Goal: Task Accomplishment & Management: Use online tool/utility

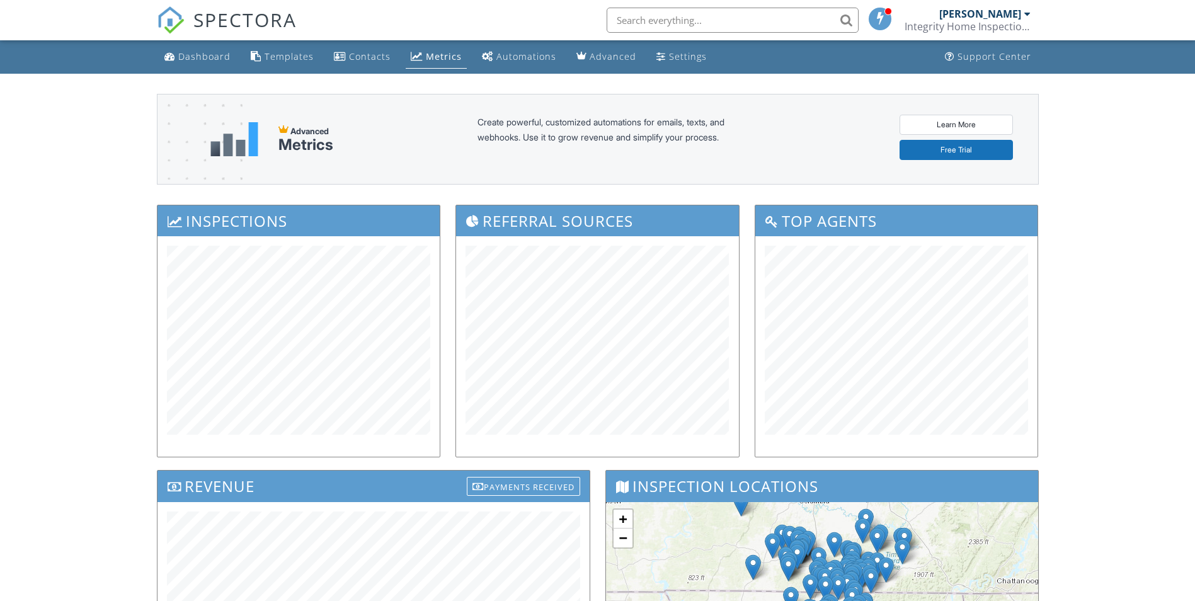
click at [185, 50] on link "Dashboard" at bounding box center [197, 56] width 76 height 23
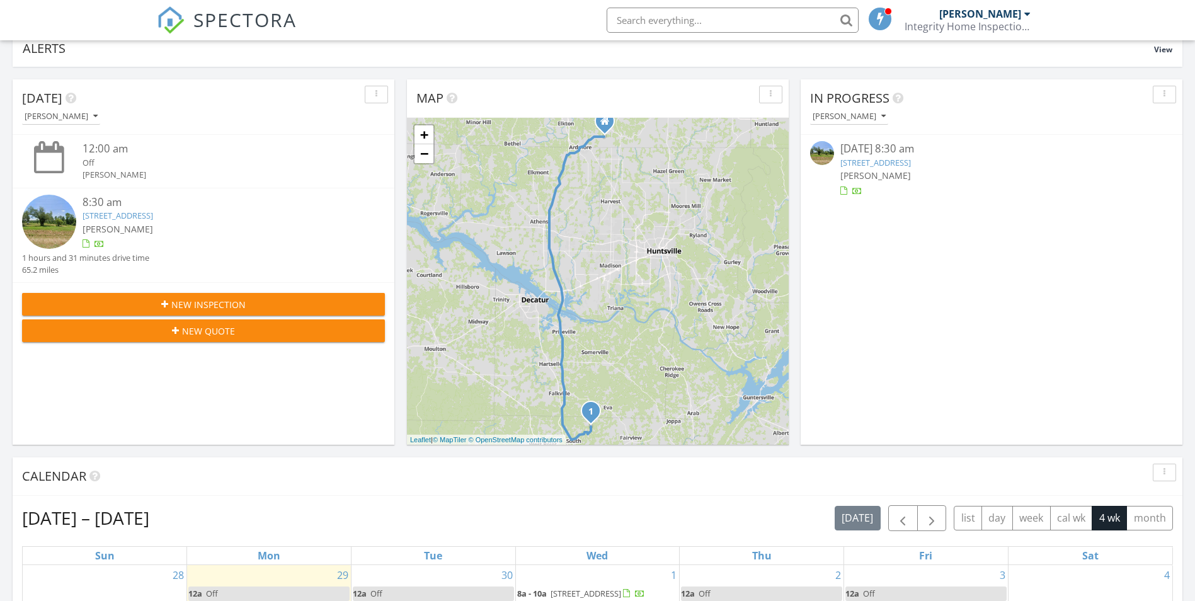
scroll to position [378, 0]
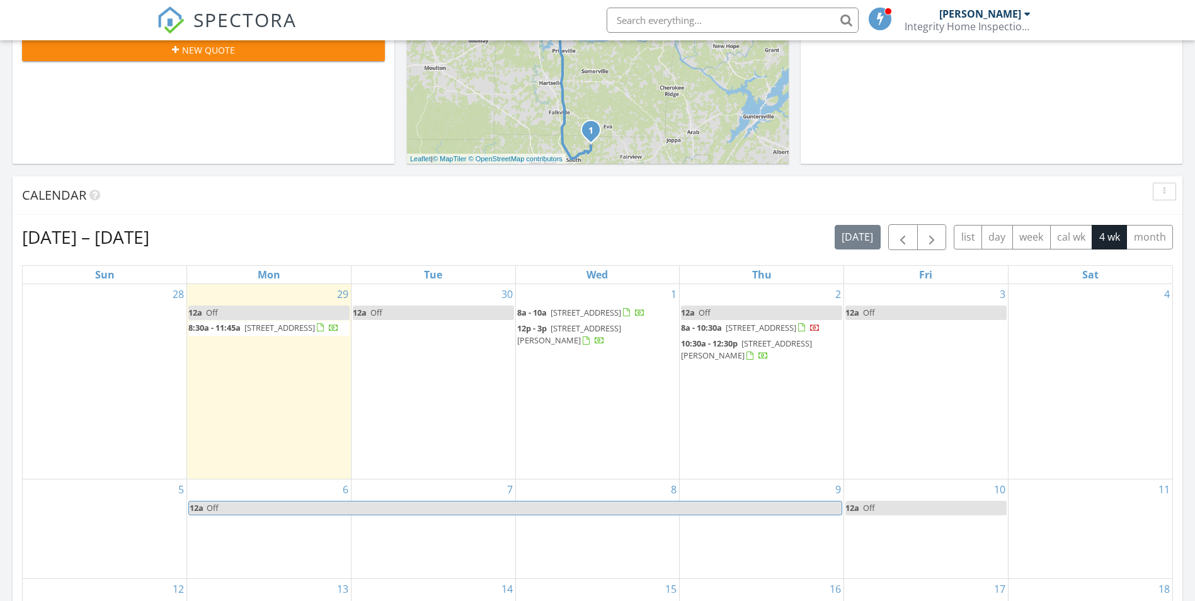
click at [252, 326] on span "6001 Co Rd 1435, Vinemont 35179" at bounding box center [280, 327] width 71 height 11
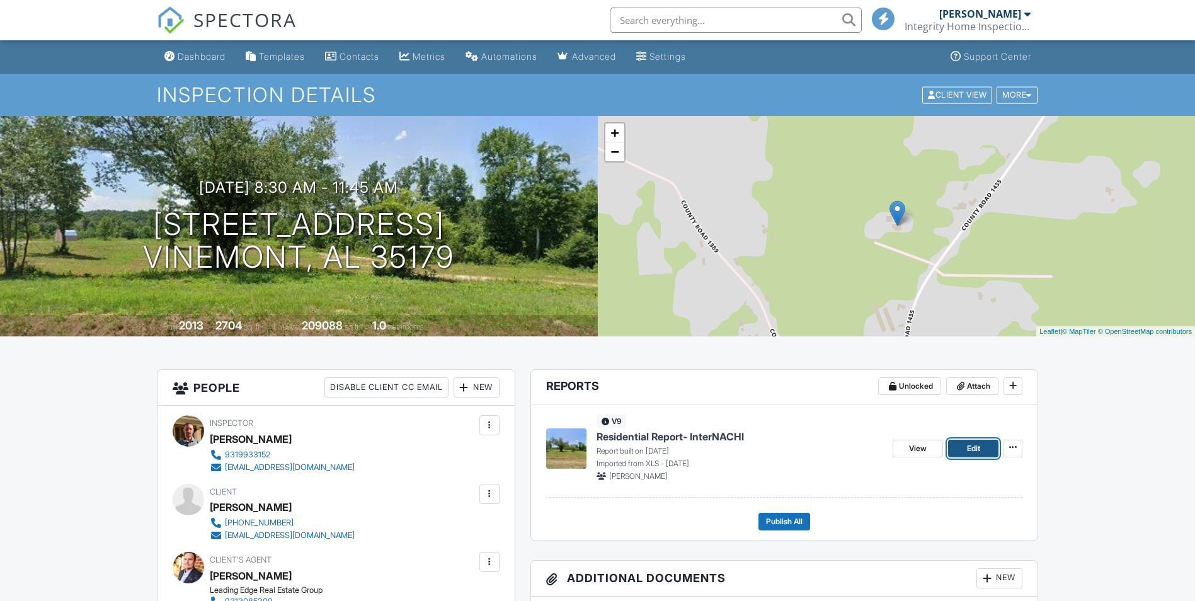
click at [975, 451] on span "Edit" at bounding box center [973, 448] width 13 height 13
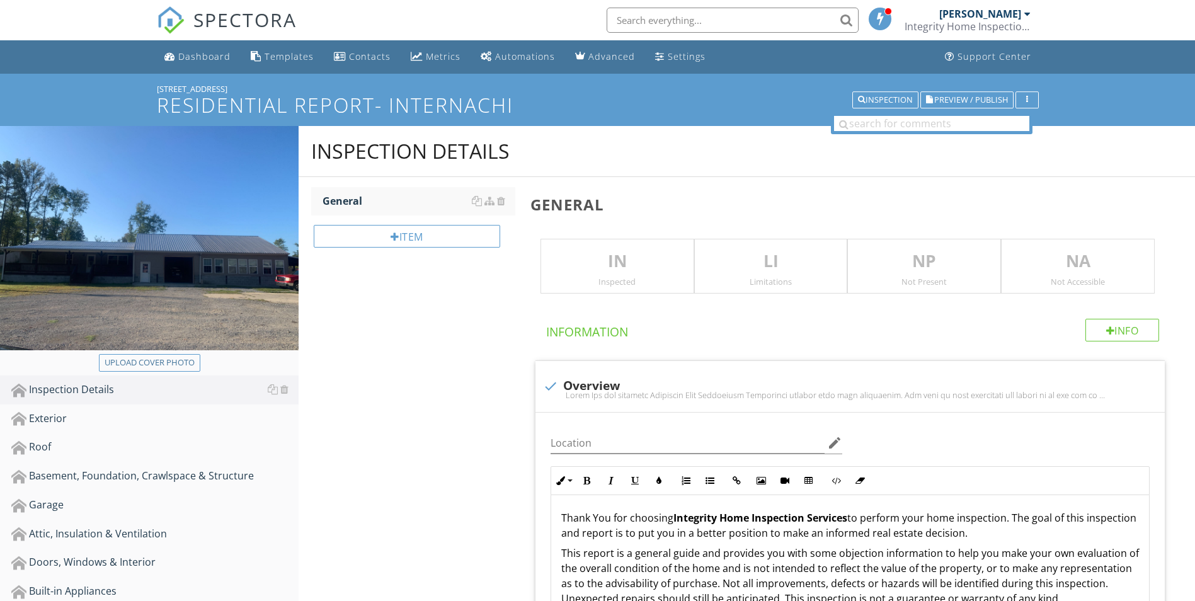
click at [603, 271] on p "IN" at bounding box center [617, 261] width 153 height 25
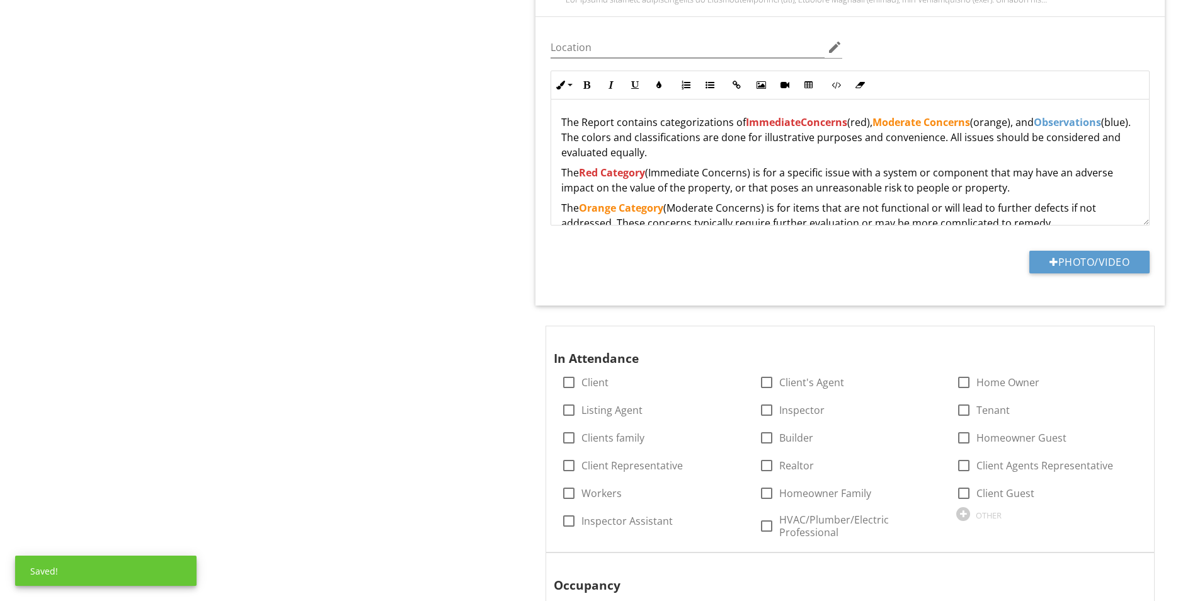
scroll to position [945, 0]
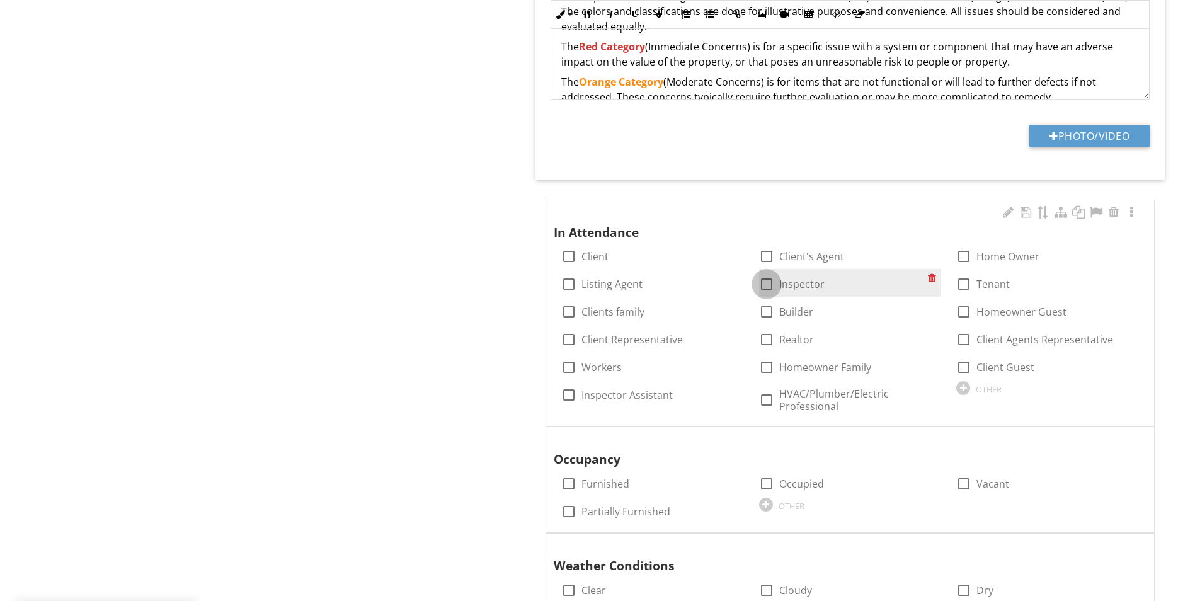
click at [771, 289] on div at bounding box center [766, 283] width 21 height 21
checkbox input "true"
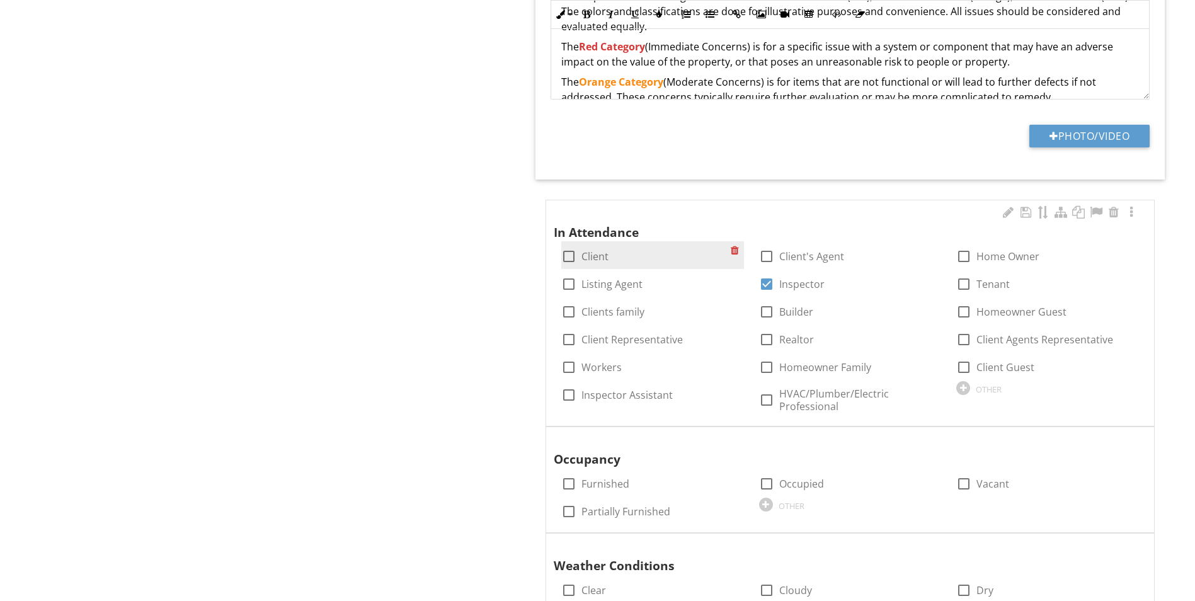
click at [562, 255] on div at bounding box center [568, 256] width 21 height 21
checkbox input "true"
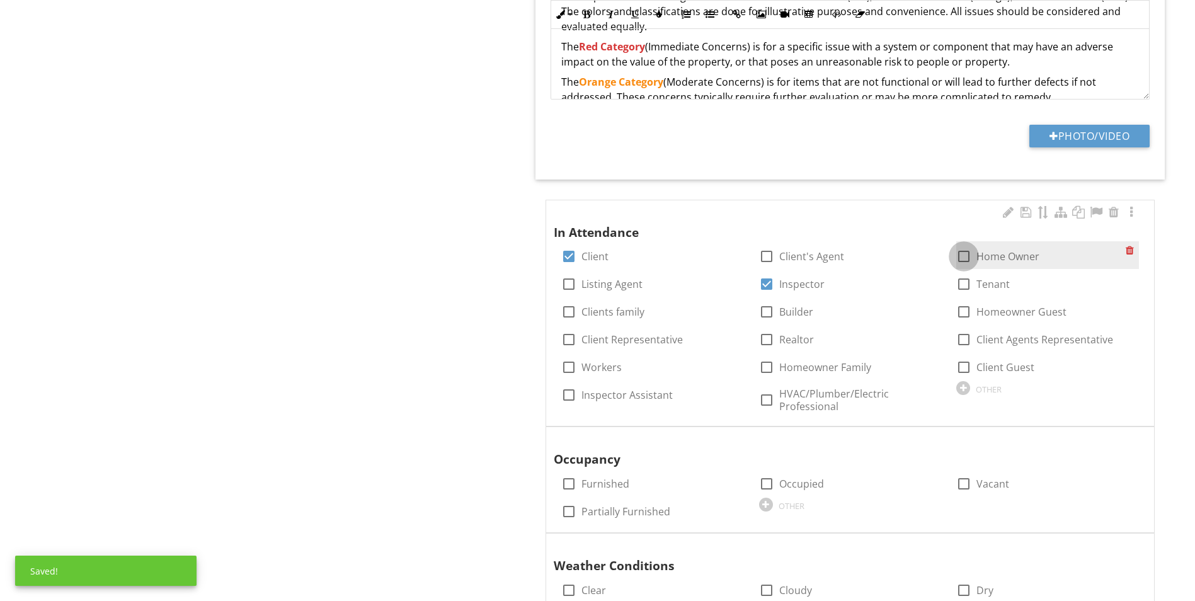
click at [965, 260] on div at bounding box center [963, 256] width 21 height 21
checkbox input "true"
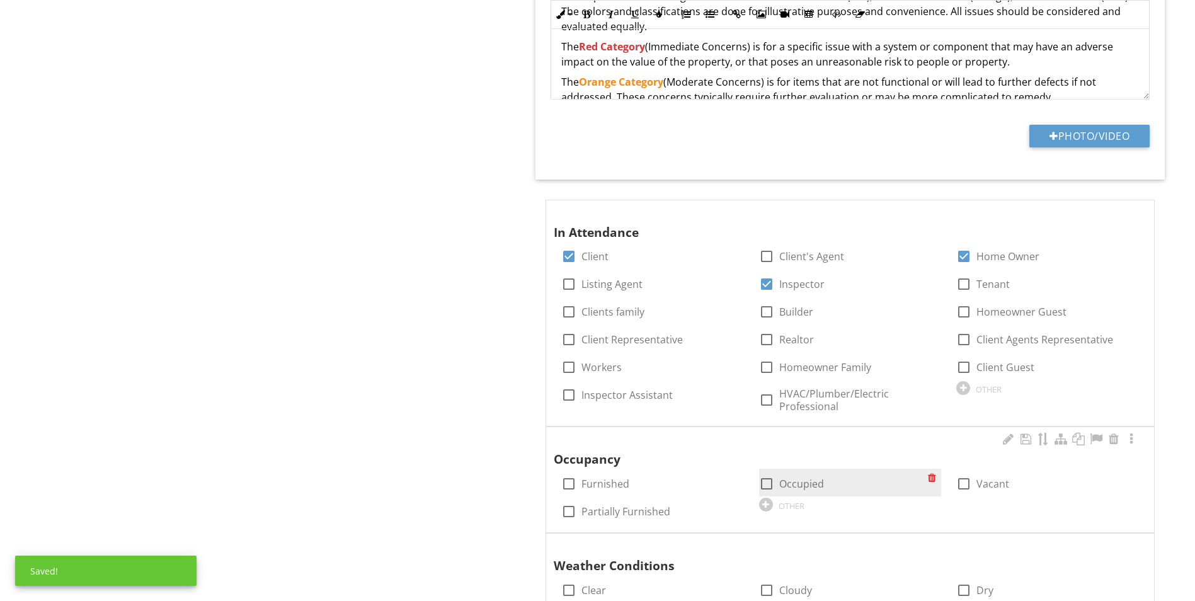
click at [760, 488] on div at bounding box center [766, 483] width 21 height 21
checkbox input "true"
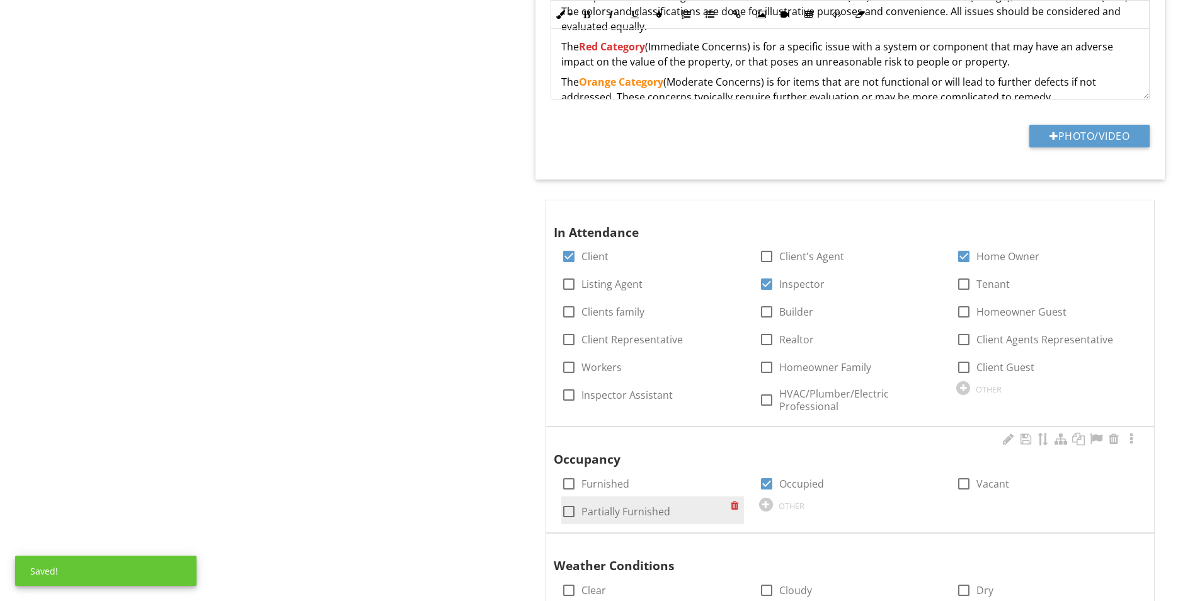
click at [565, 517] on div at bounding box center [568, 511] width 21 height 21
checkbox input "true"
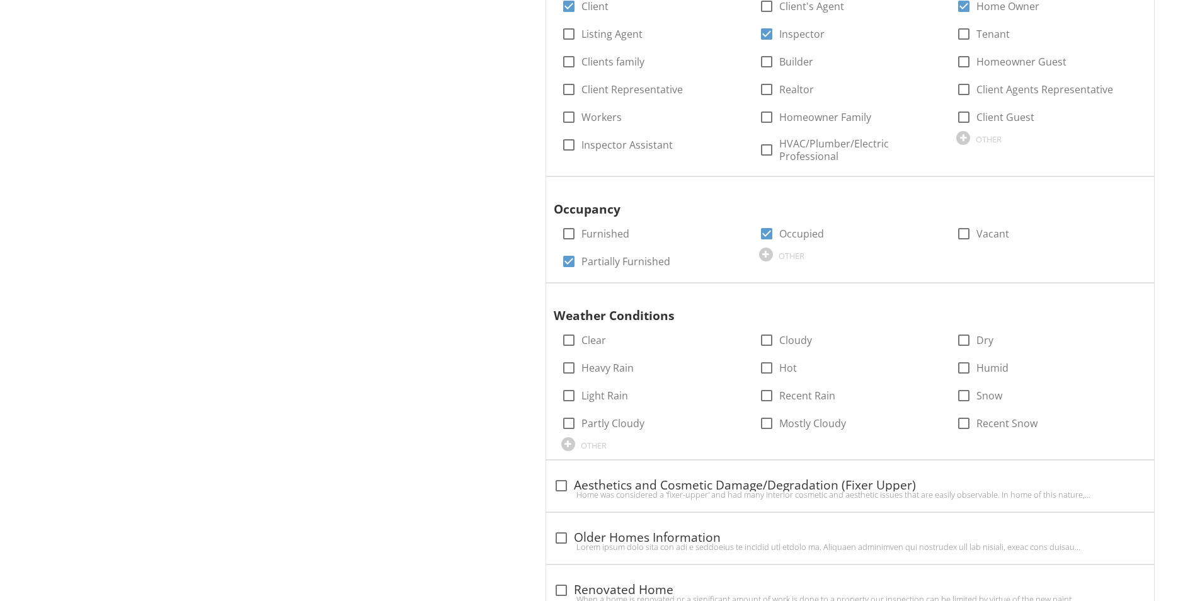
scroll to position [1197, 0]
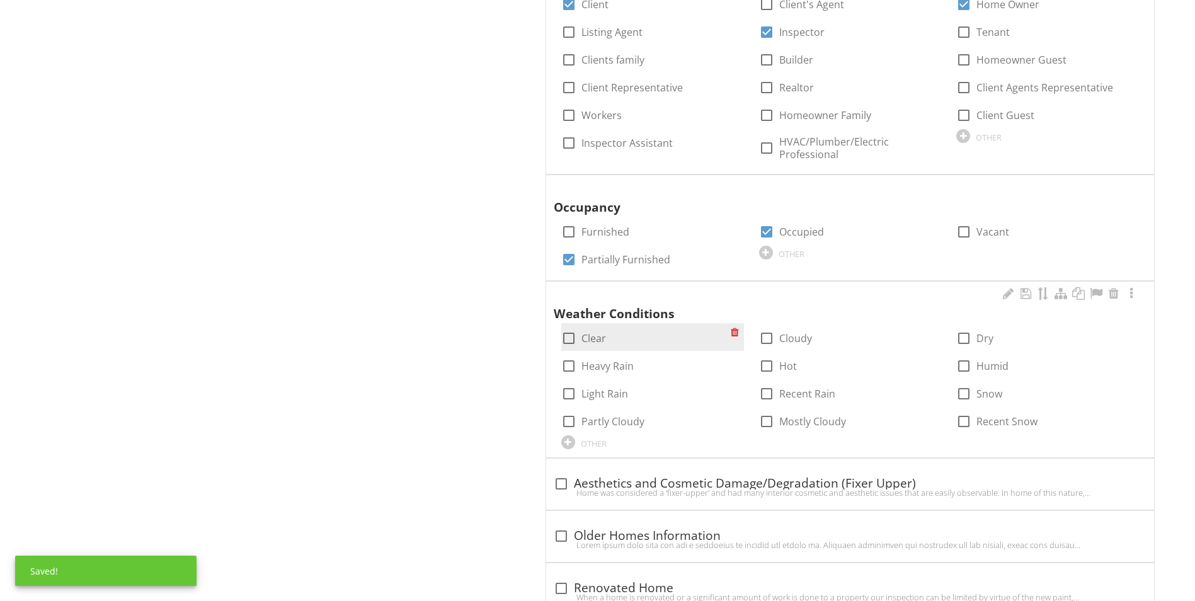
click at [568, 341] on div at bounding box center [568, 338] width 21 height 21
checkbox input "true"
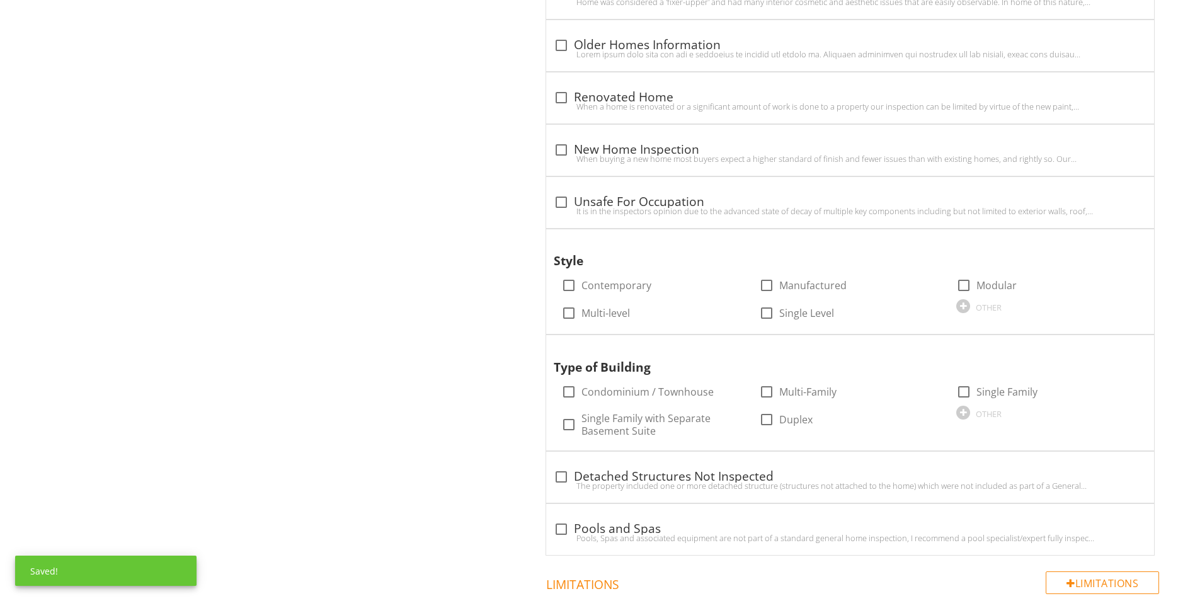
scroll to position [1701, 0]
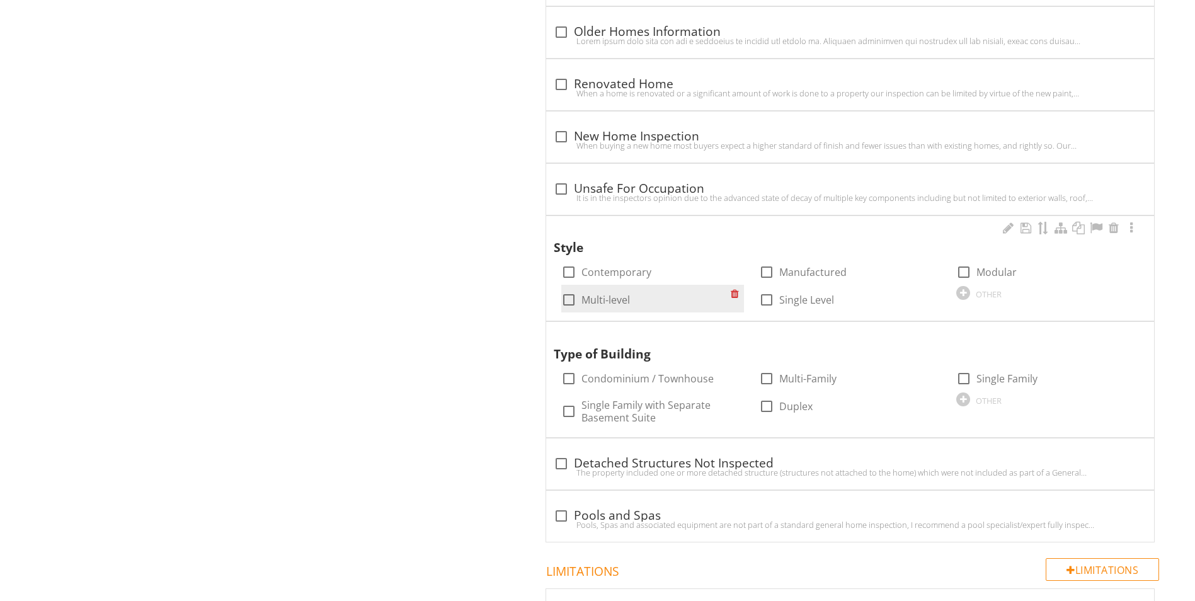
click at [568, 302] on div at bounding box center [568, 299] width 21 height 21
checkbox input "true"
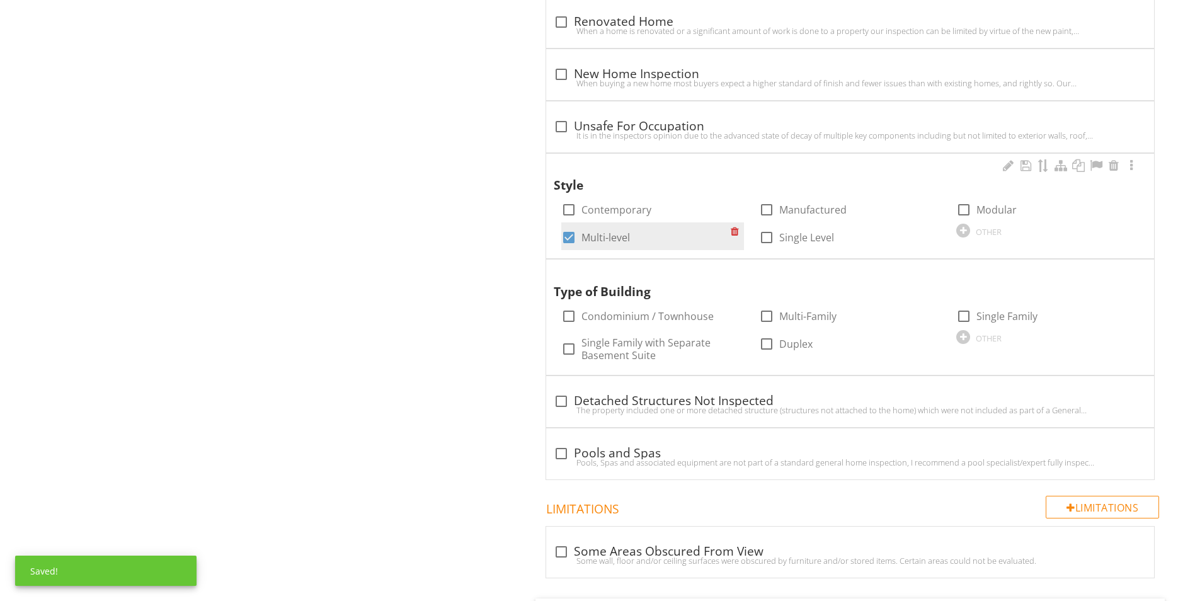
scroll to position [1828, 0]
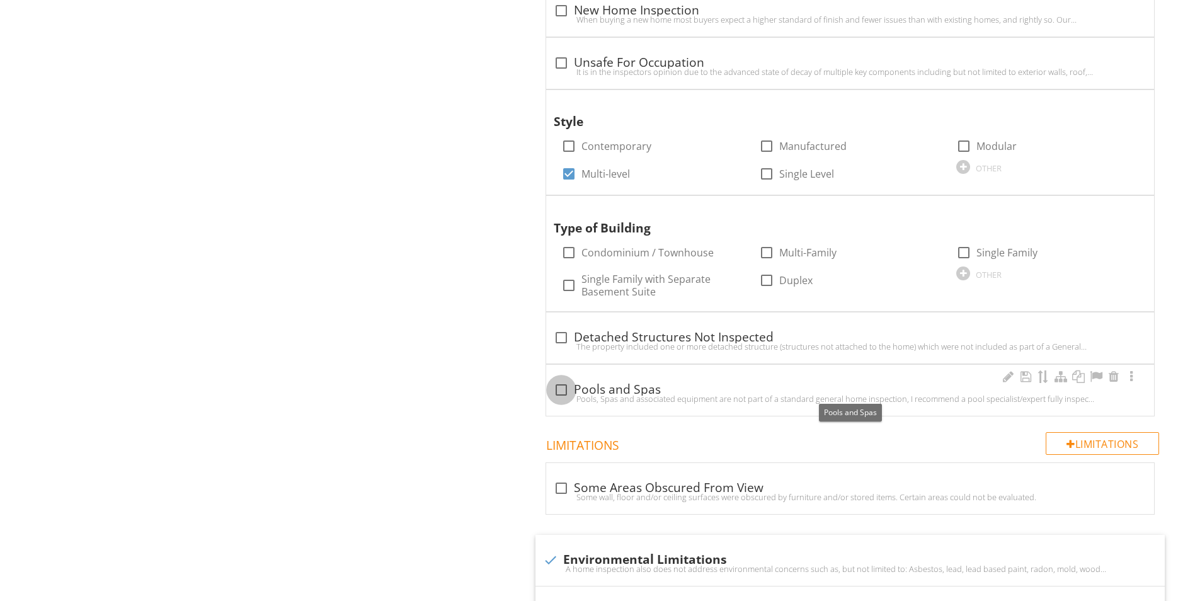
click at [564, 388] on div at bounding box center [561, 389] width 21 height 21
checkbox input "true"
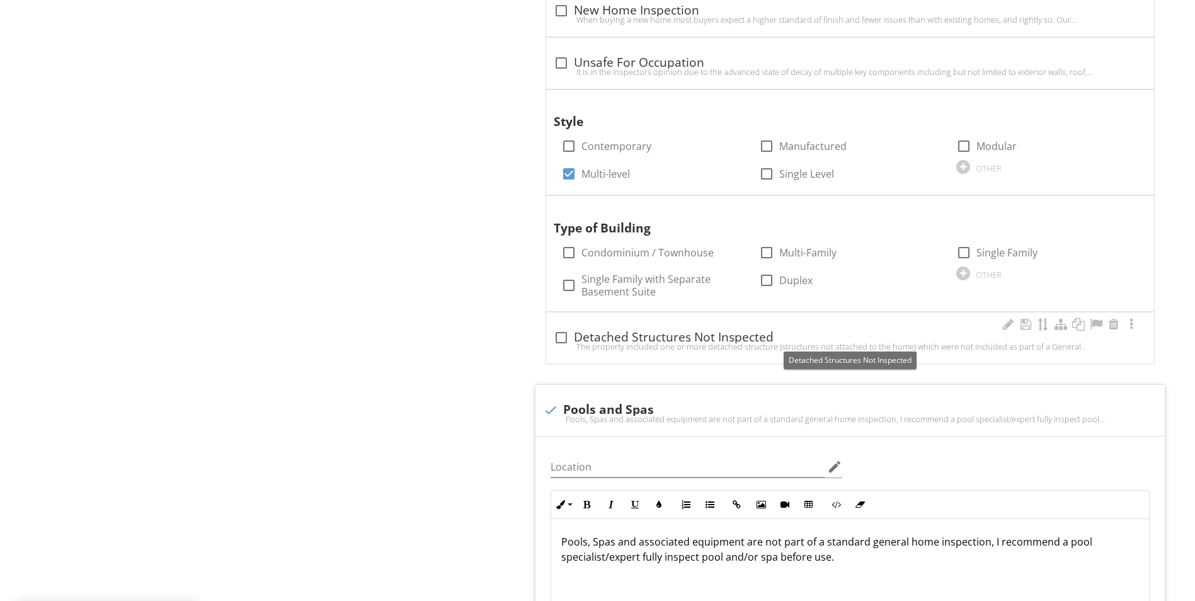
click at [566, 337] on div at bounding box center [561, 337] width 21 height 21
checkbox input "true"
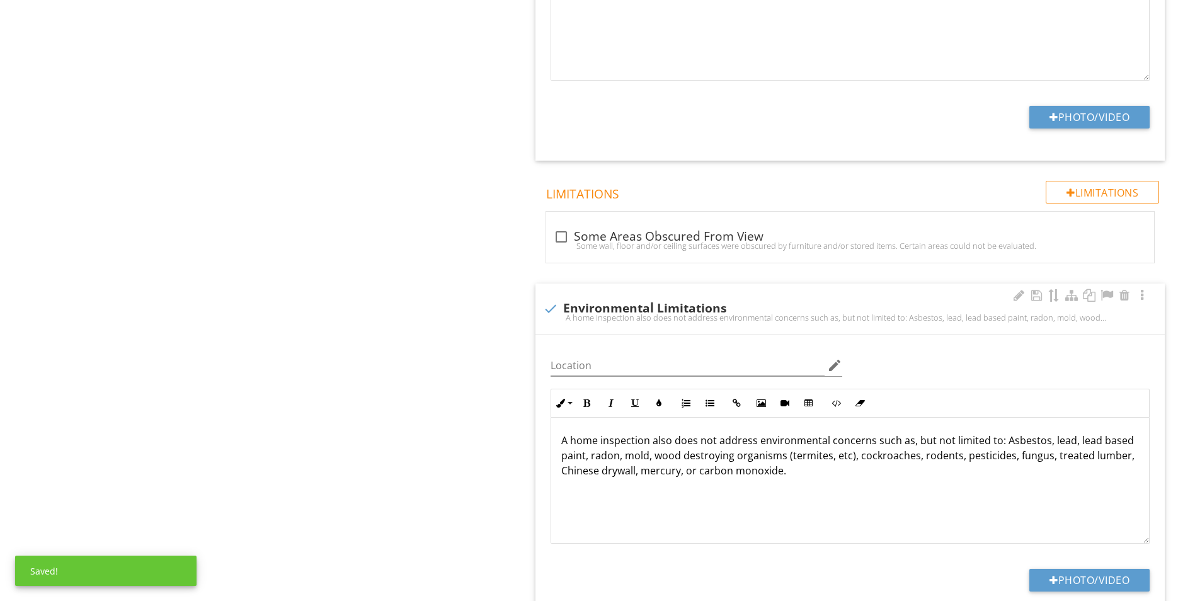
scroll to position [2710, 0]
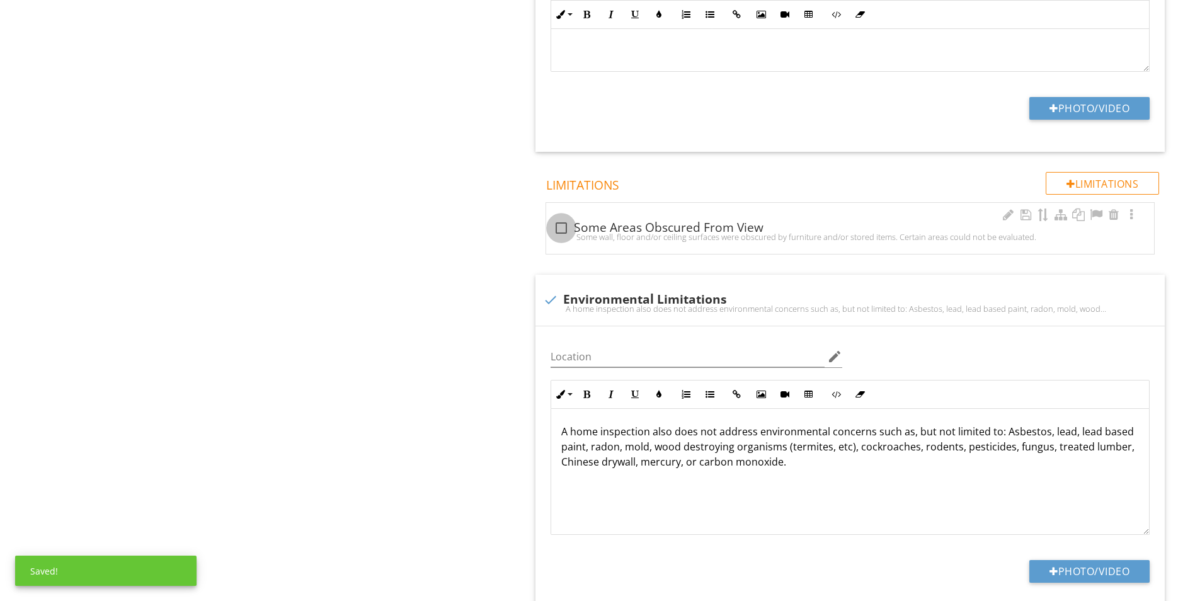
click at [560, 230] on div at bounding box center [561, 227] width 21 height 21
checkbox input "true"
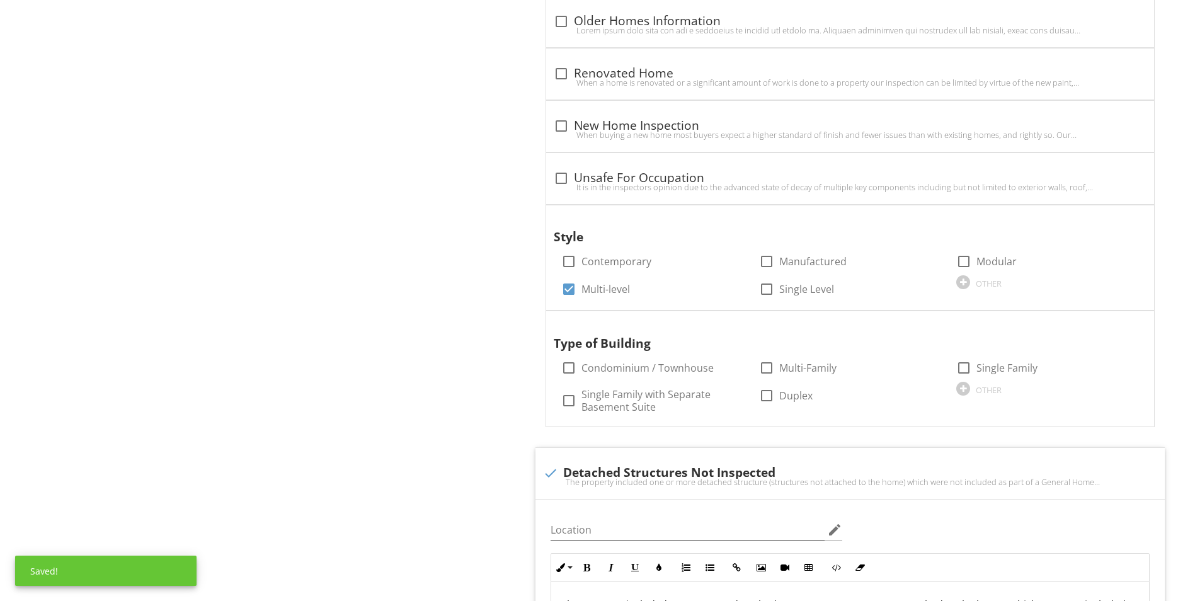
scroll to position [1701, 0]
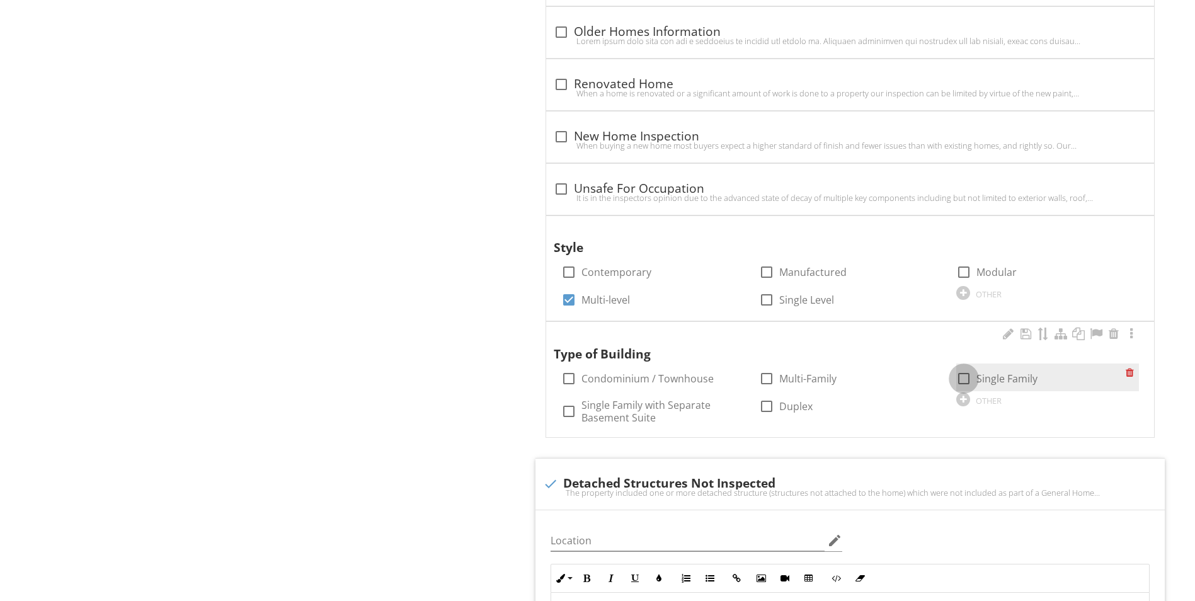
click at [961, 382] on div at bounding box center [963, 378] width 21 height 21
checkbox input "true"
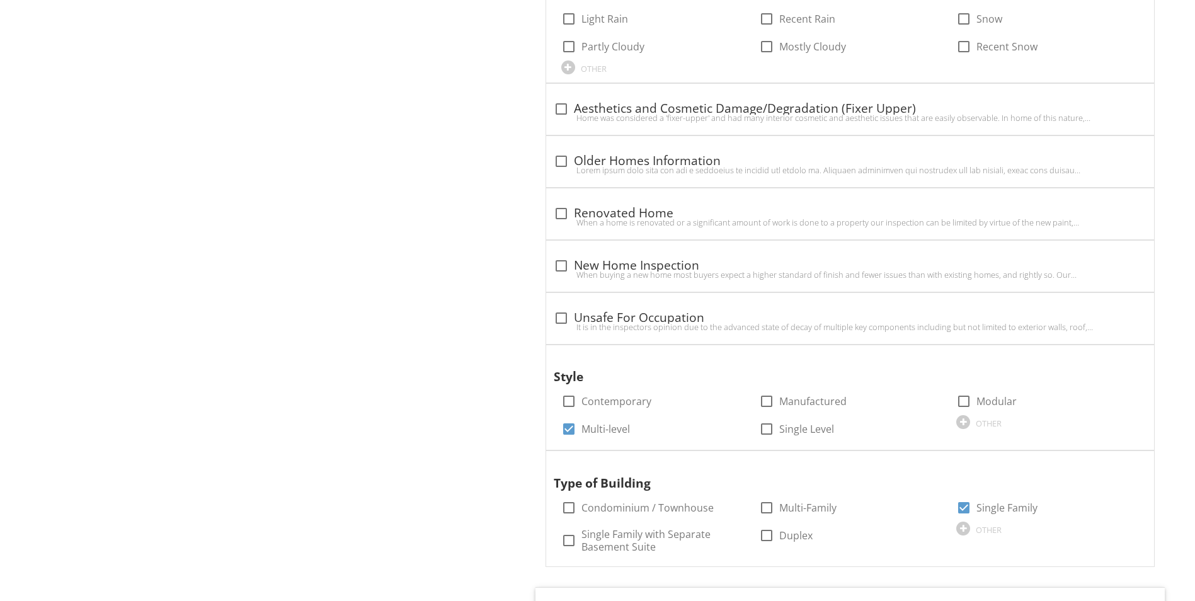
scroll to position [1575, 0]
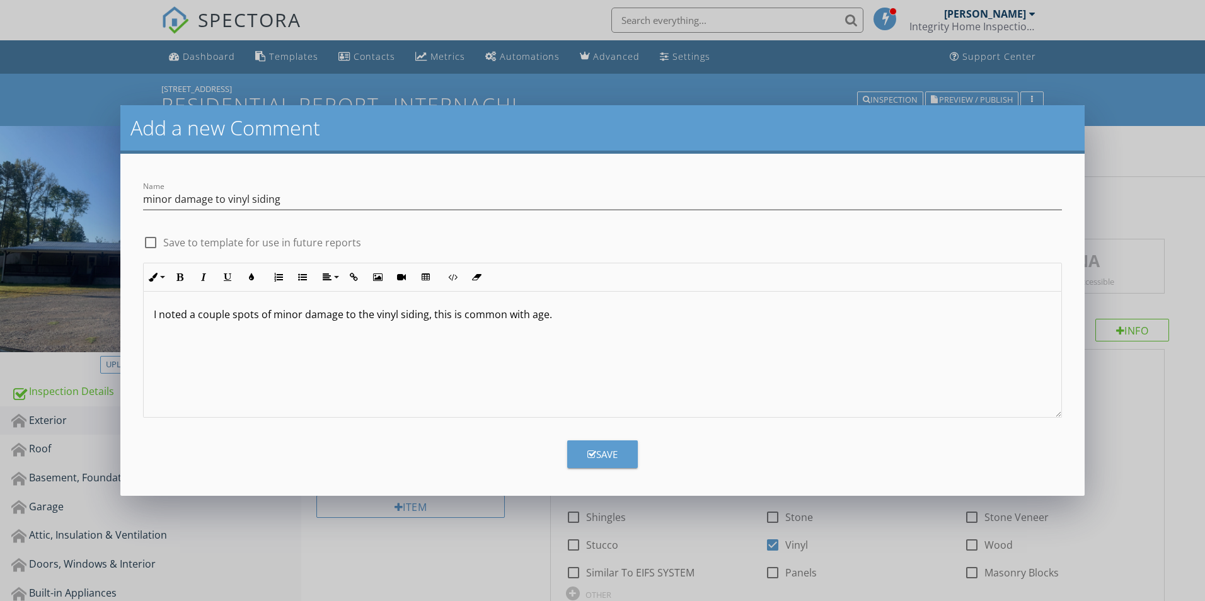
scroll to position [441, 0]
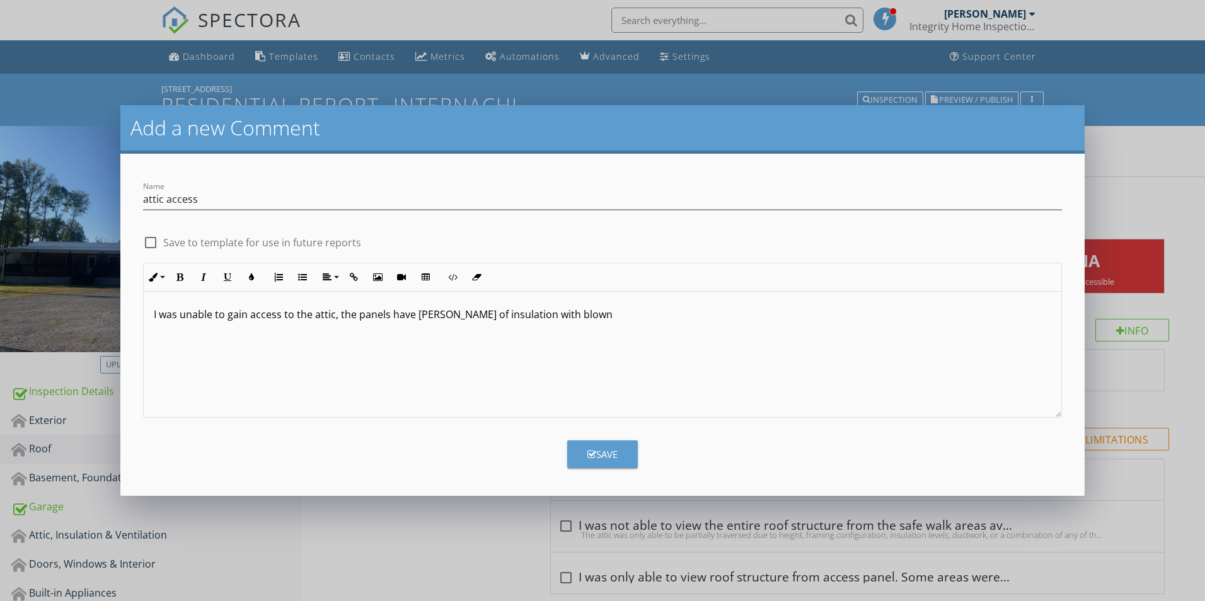
scroll to position [151, 0]
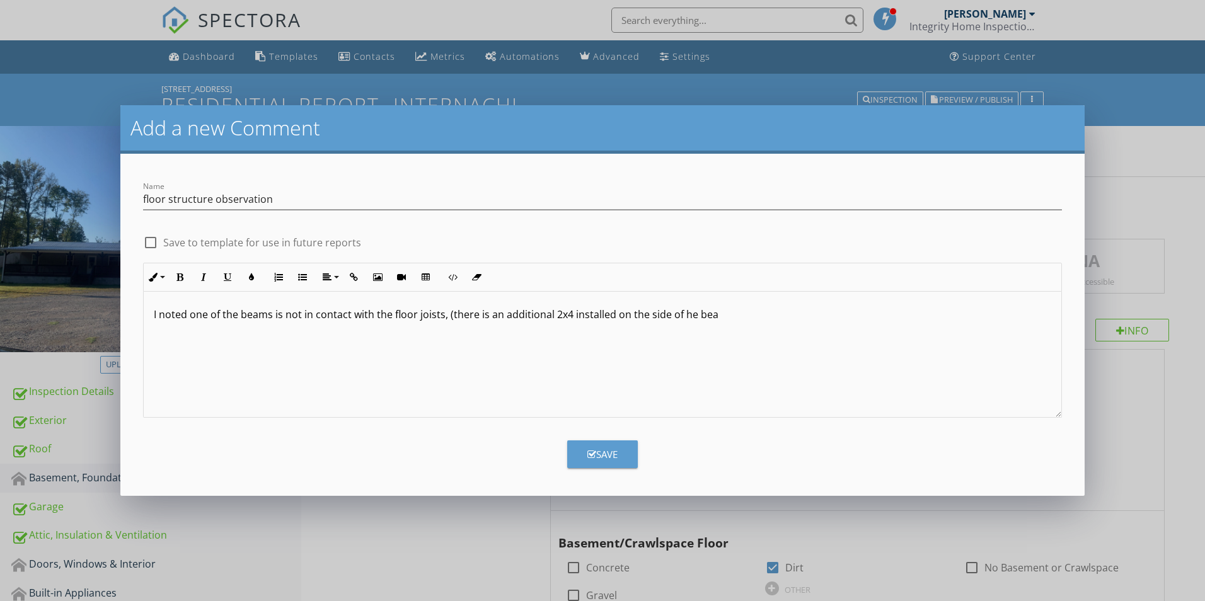
scroll to position [516, 0]
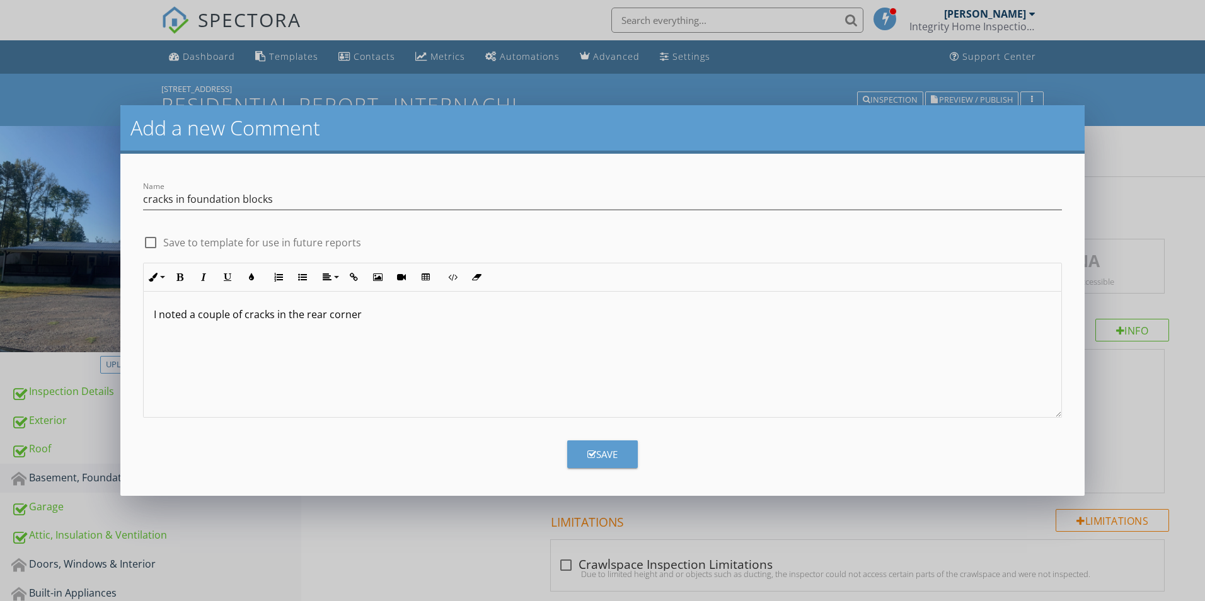
scroll to position [227, 0]
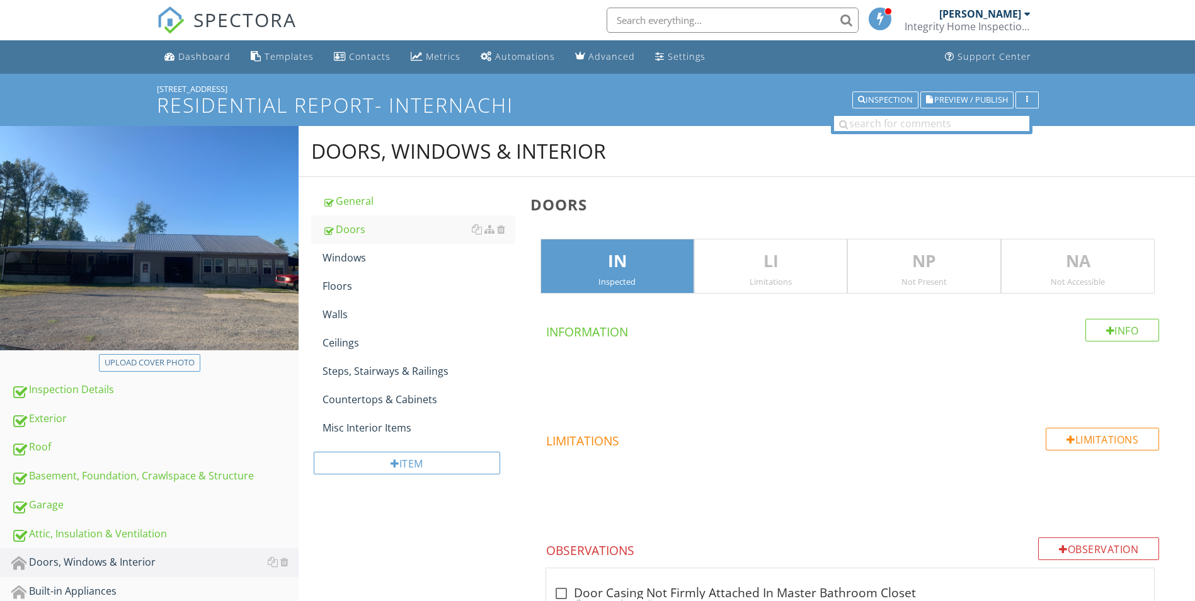
scroll to position [2243, 0]
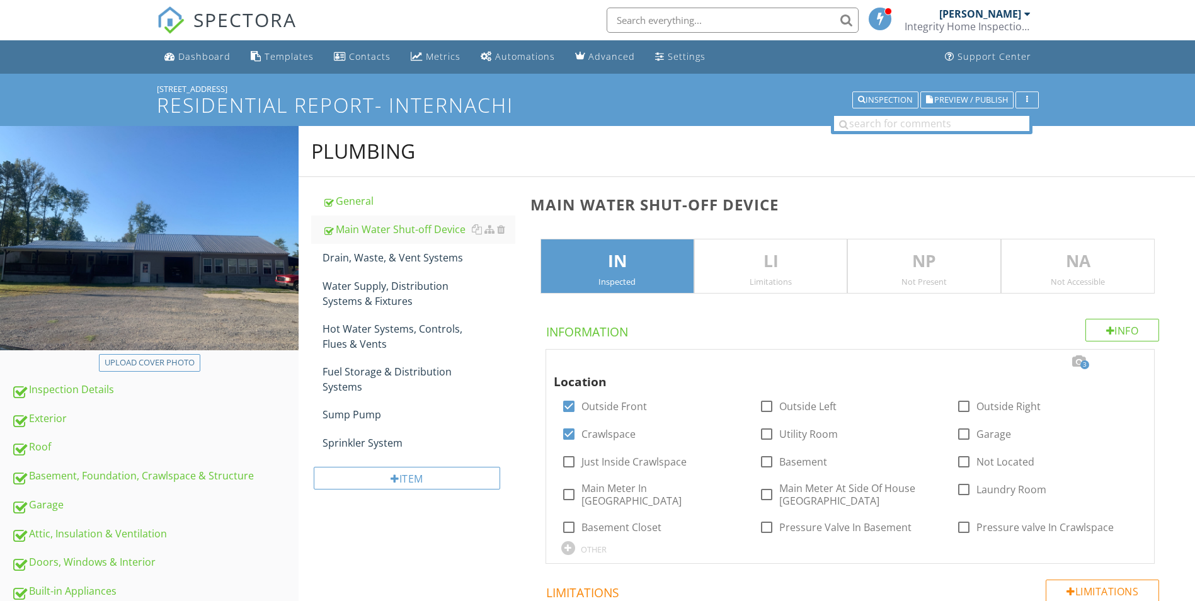
scroll to position [162, 0]
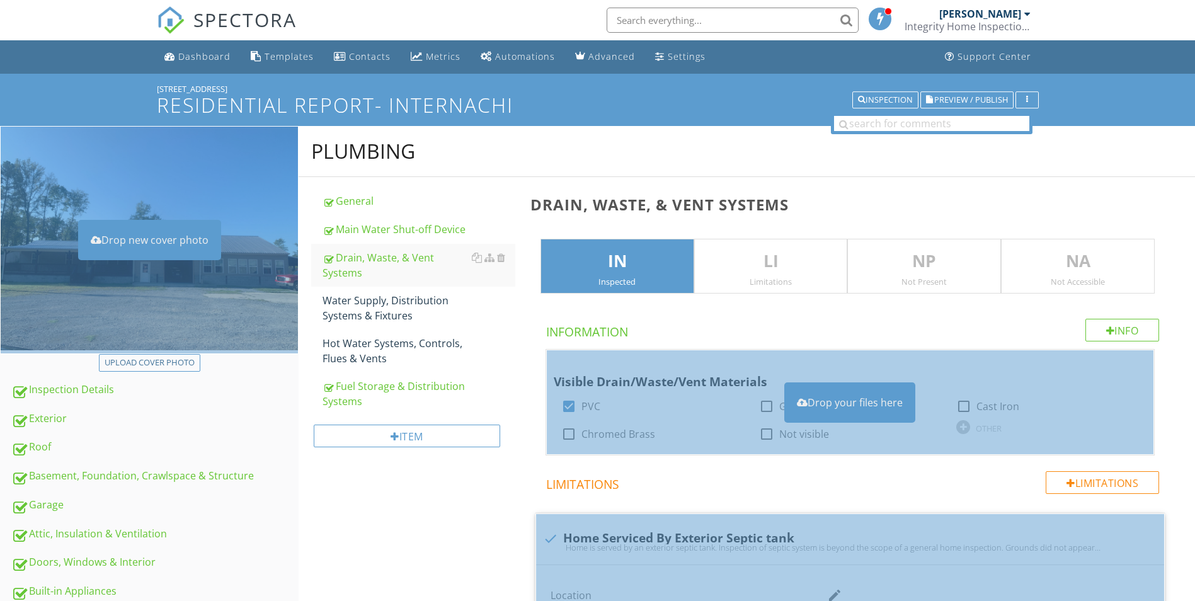
scroll to position [1100, 0]
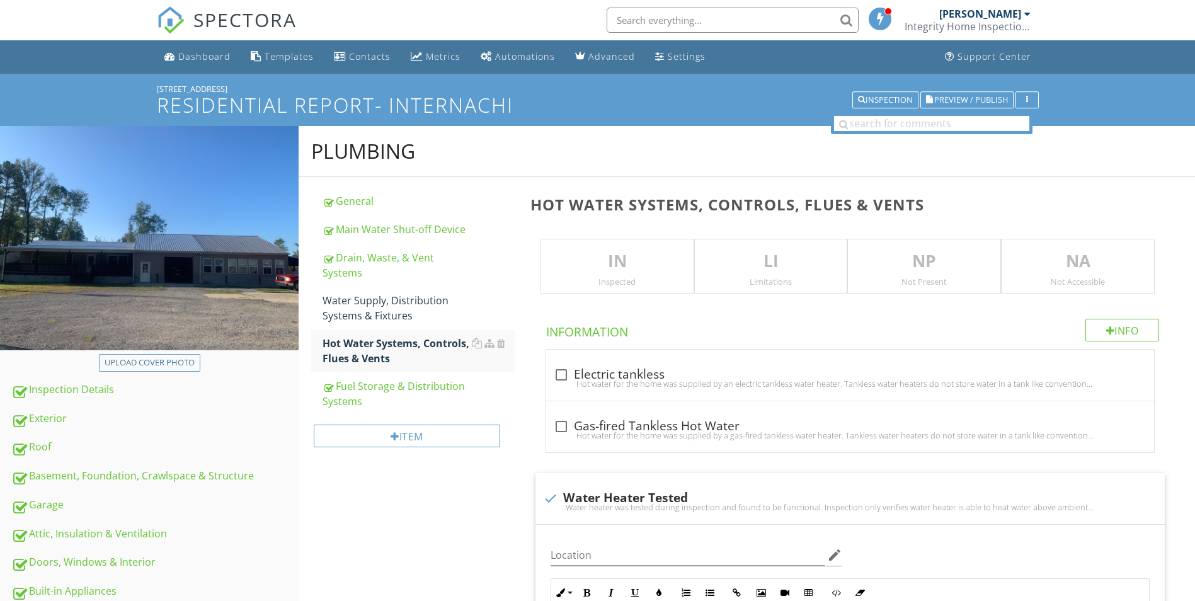
scroll to position [882, 0]
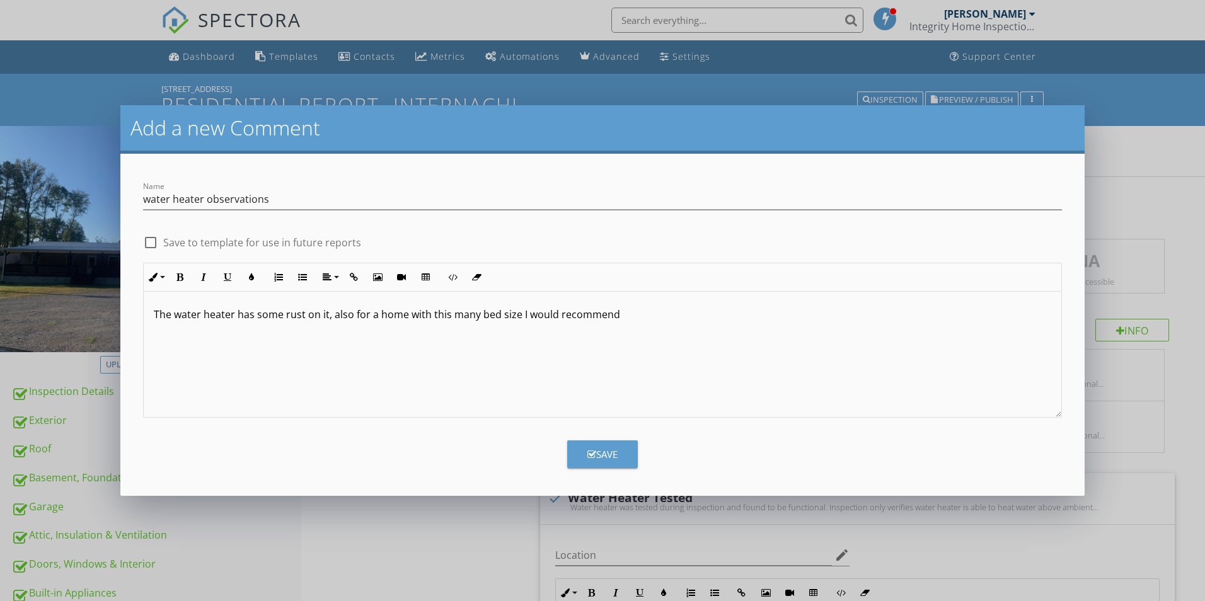
scroll to position [1512, 0]
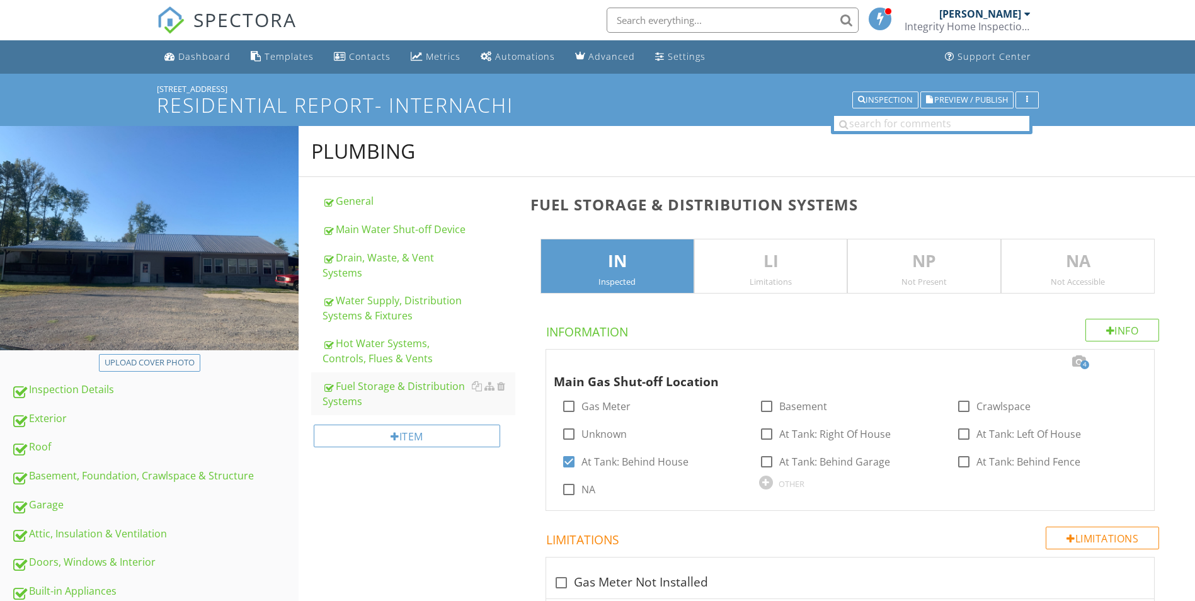
scroll to position [815, 0]
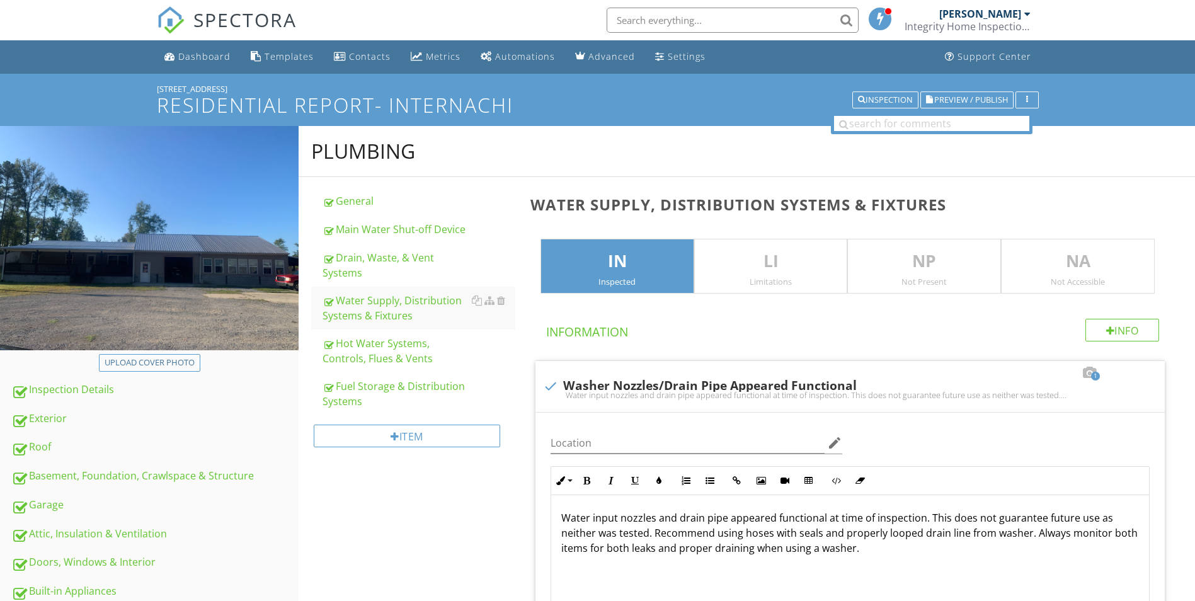
scroll to position [126, 0]
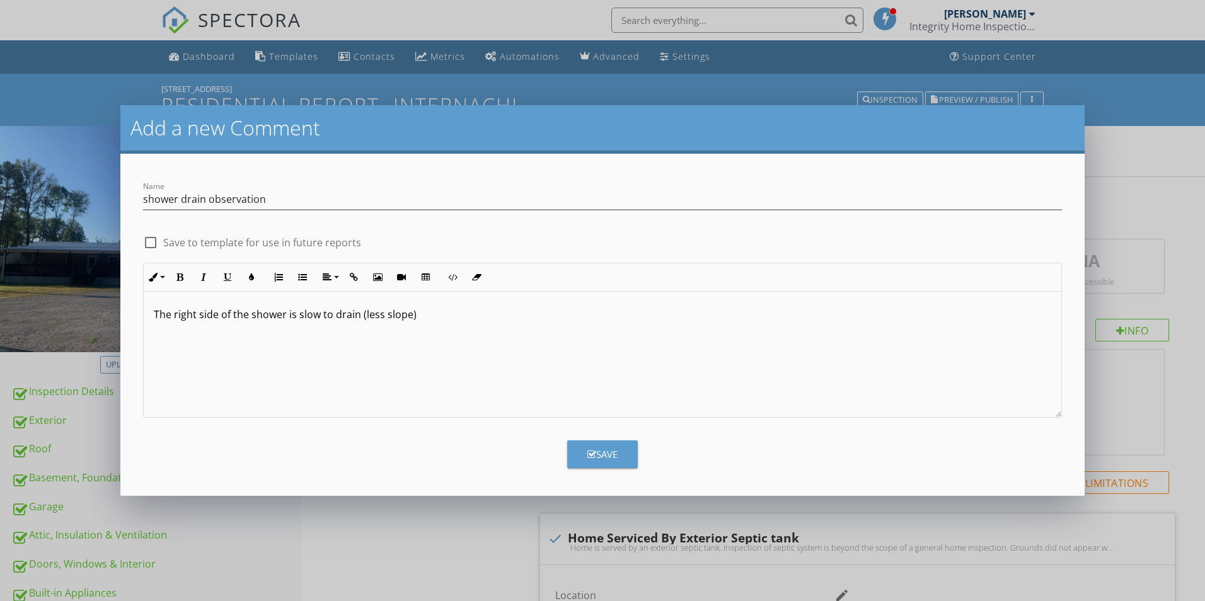
scroll to position [533, 0]
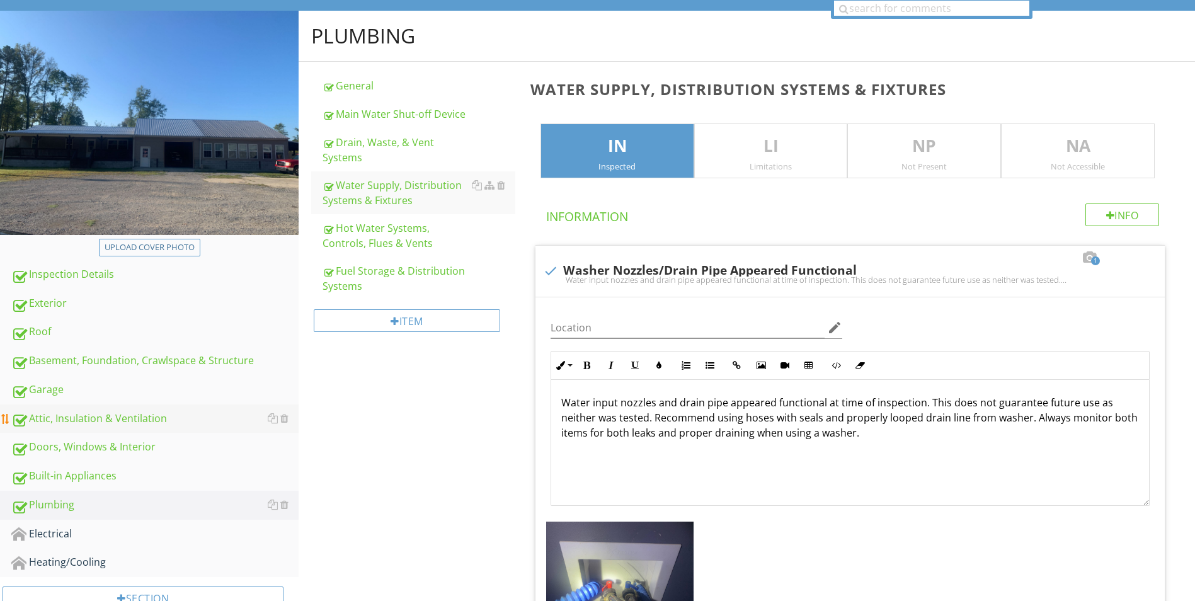
scroll to position [1, 0]
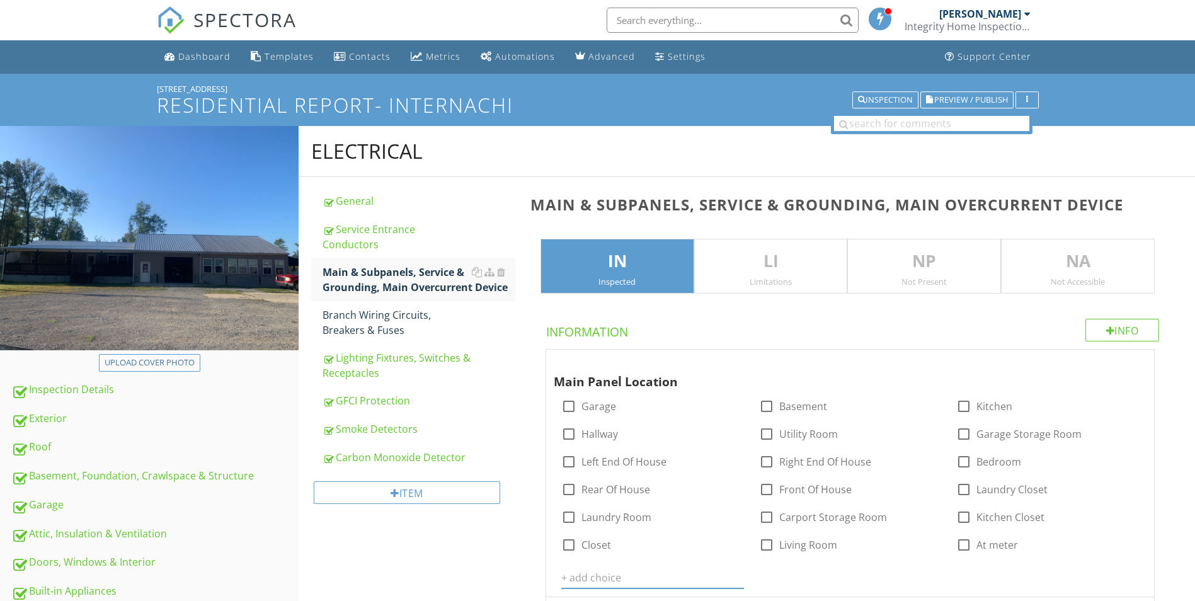
scroll to position [63, 0]
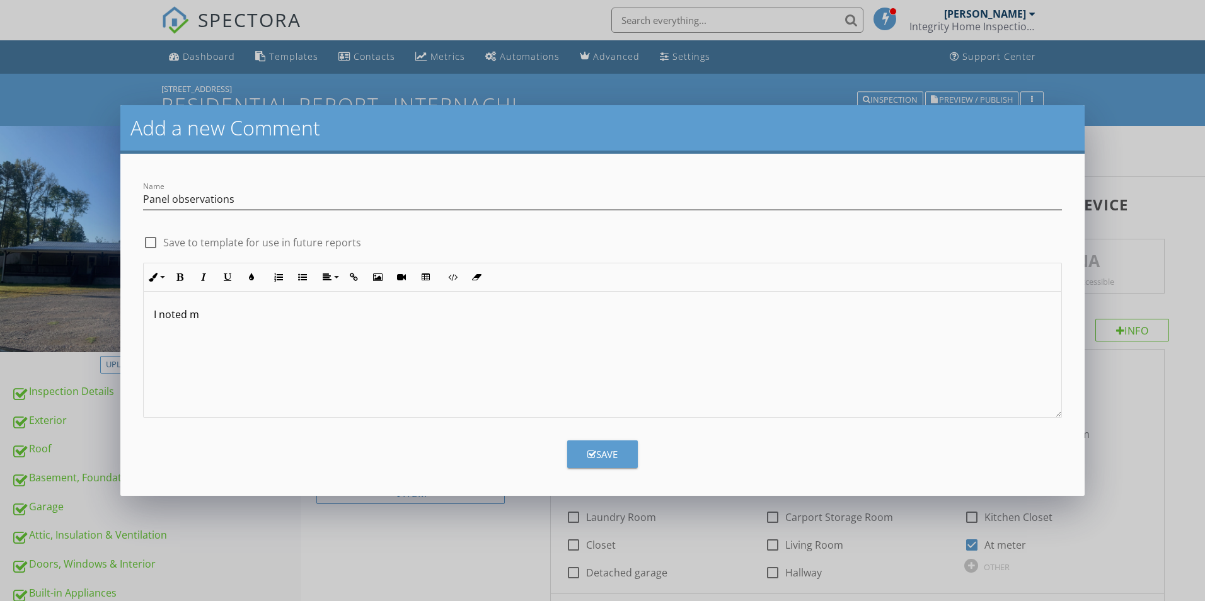
scroll to position [2458, 0]
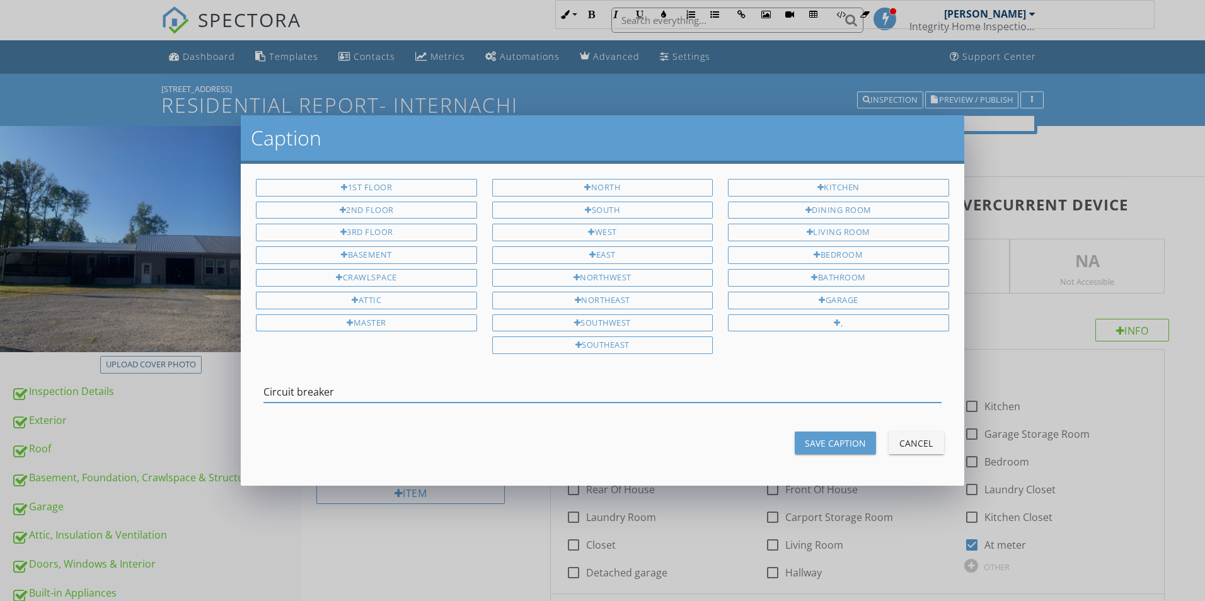
scroll to position [4149, 0]
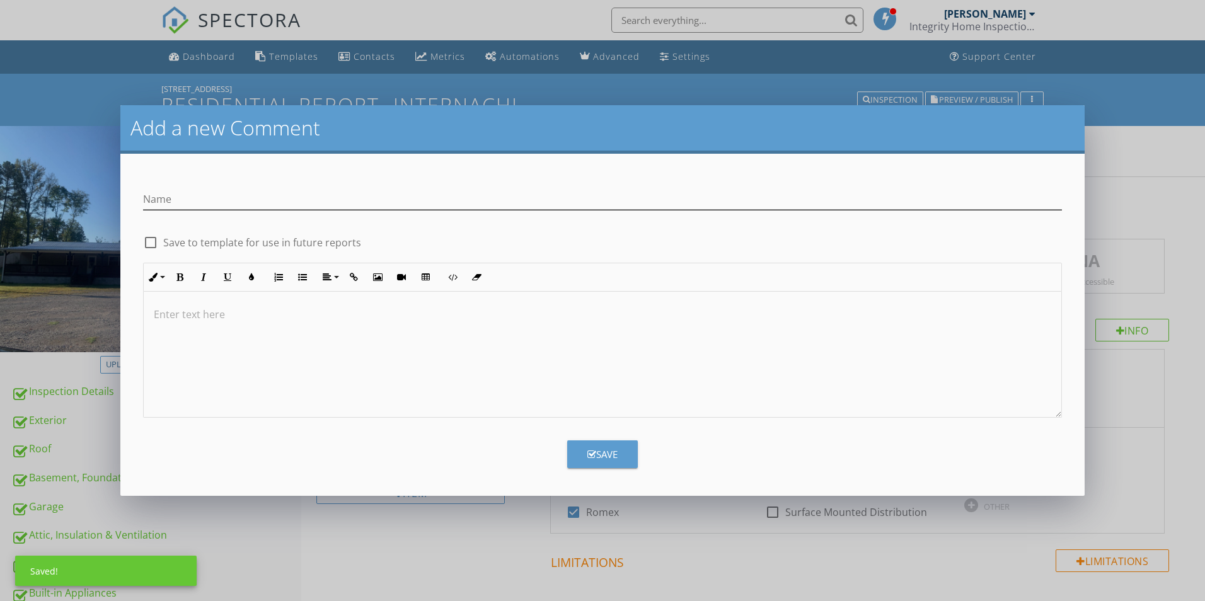
scroll to position [315, 0]
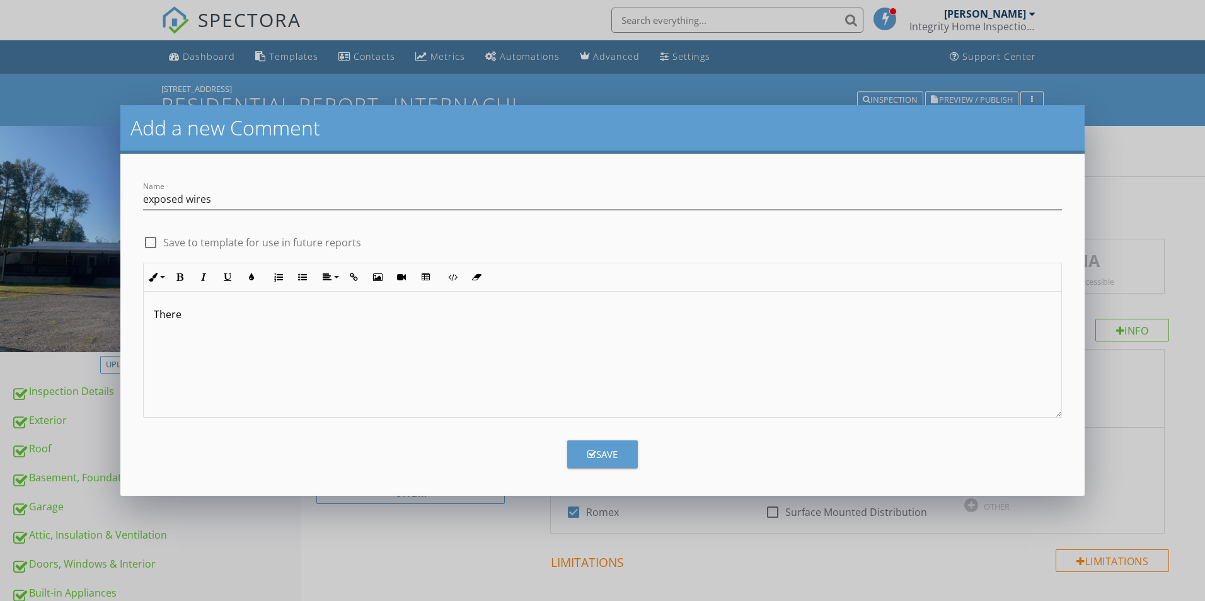
scroll to position [315, 0]
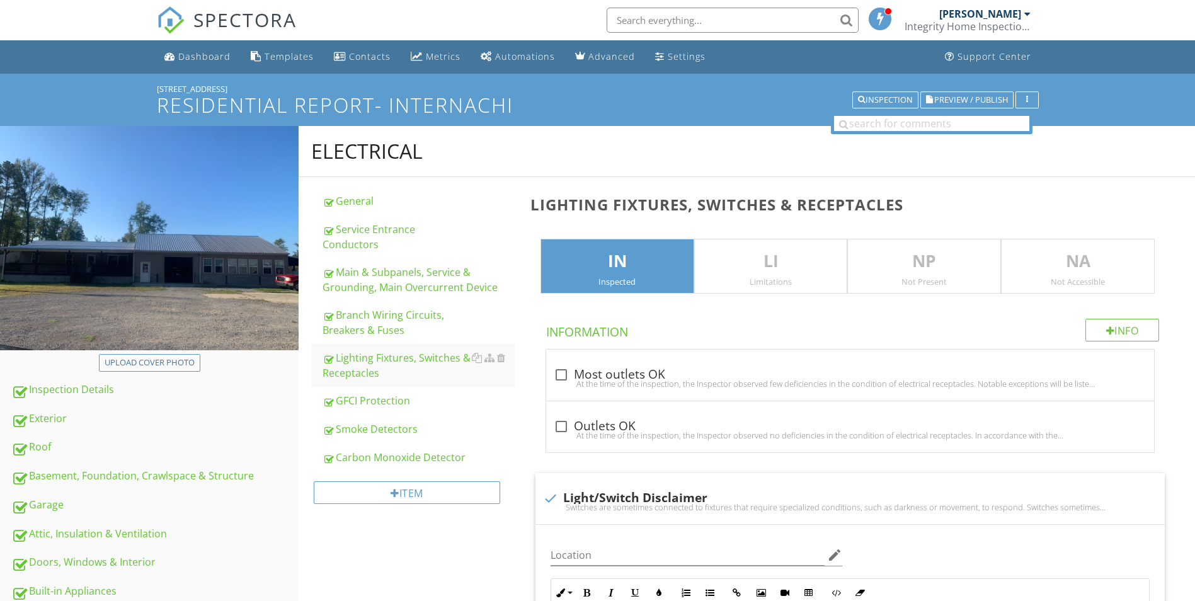
scroll to position [3266, 0]
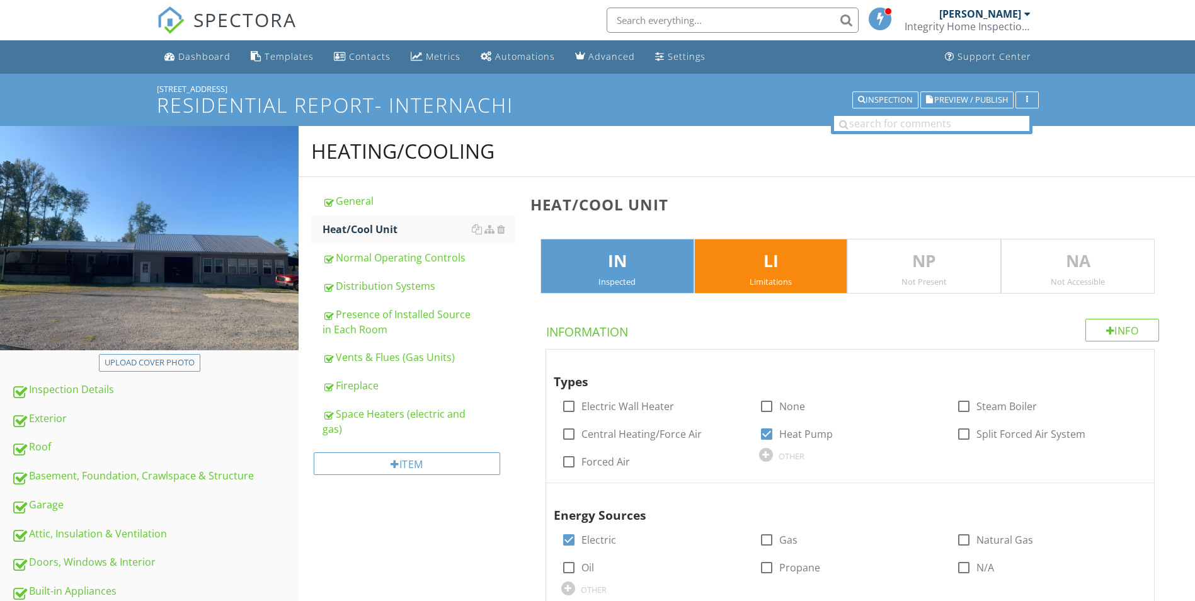
scroll to position [567, 0]
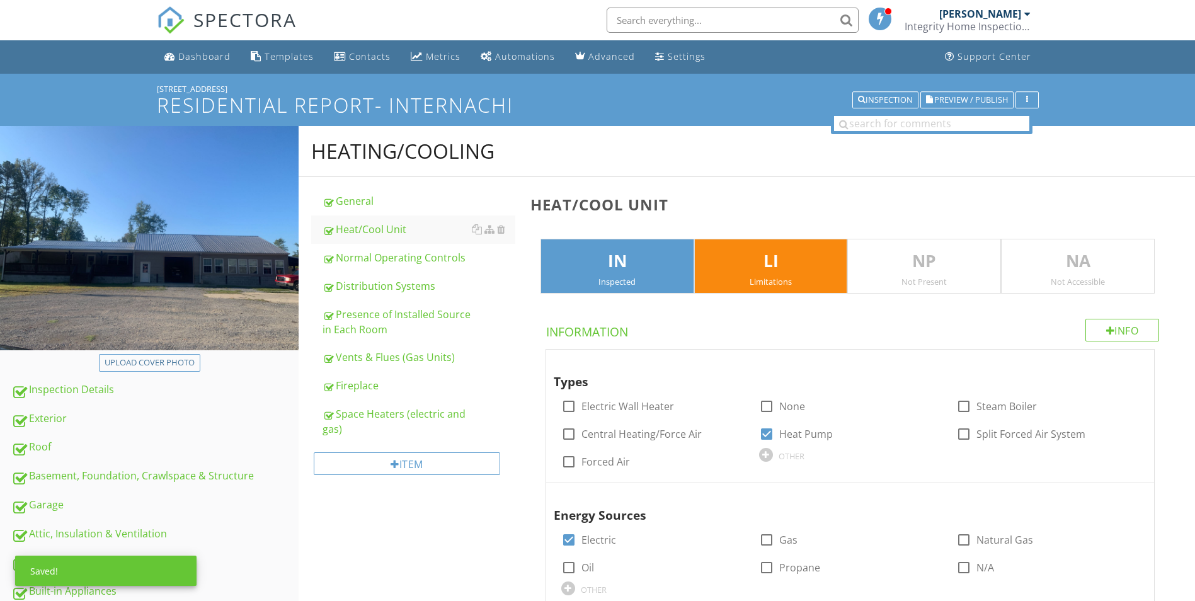
scroll to position [1701, 0]
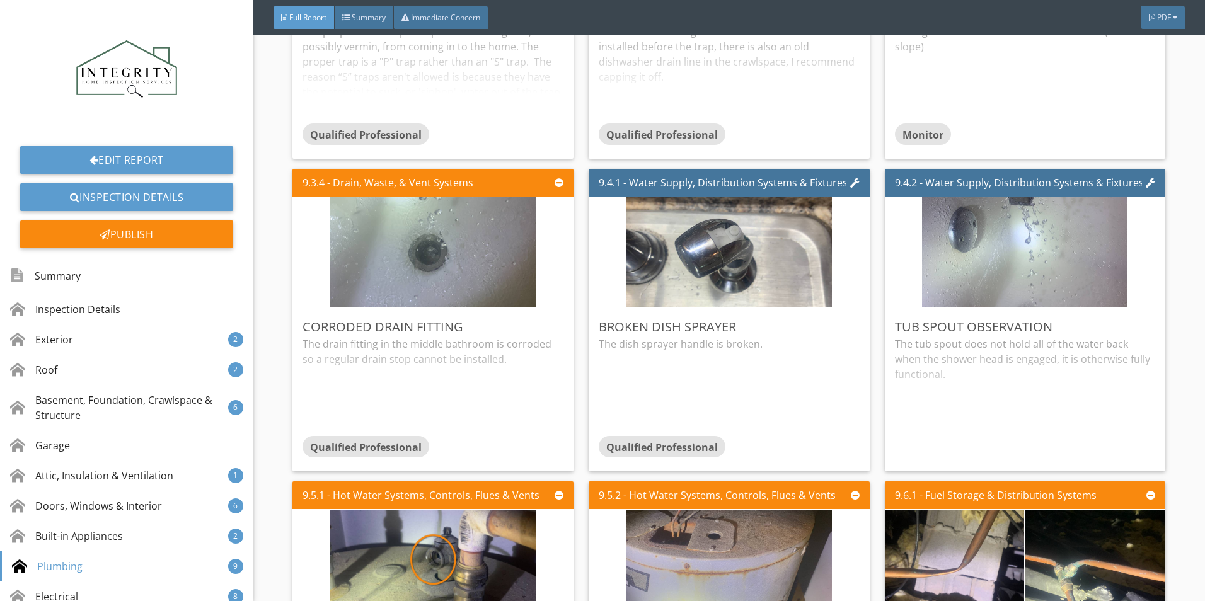
scroll to position [5483, 0]
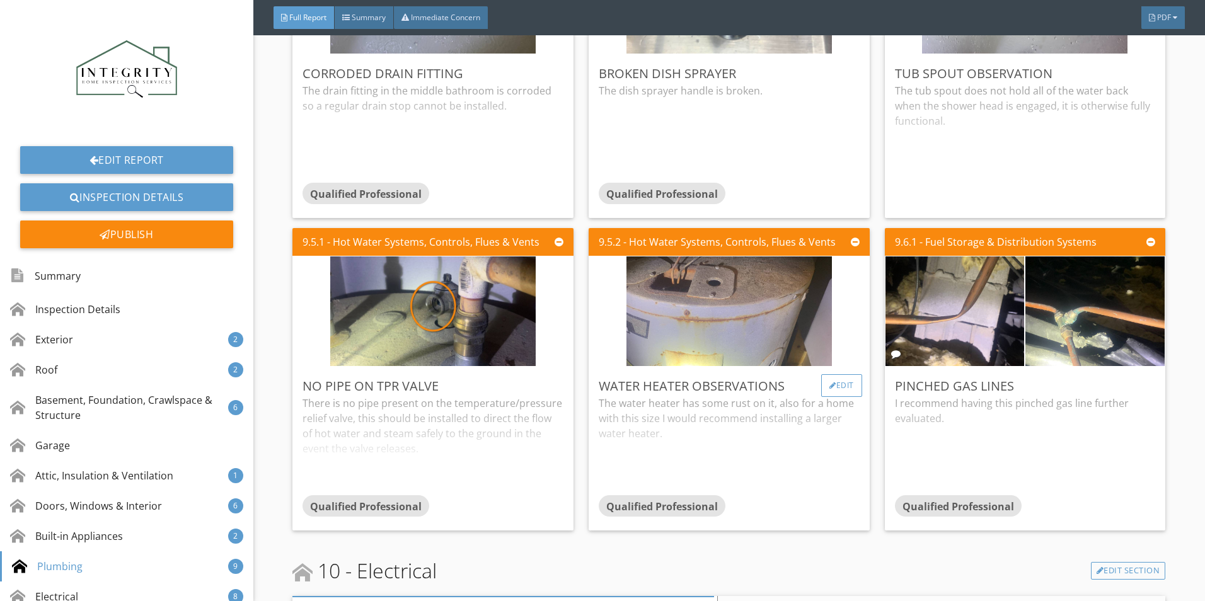
click at [829, 384] on div "Edit" at bounding box center [841, 385] width 41 height 23
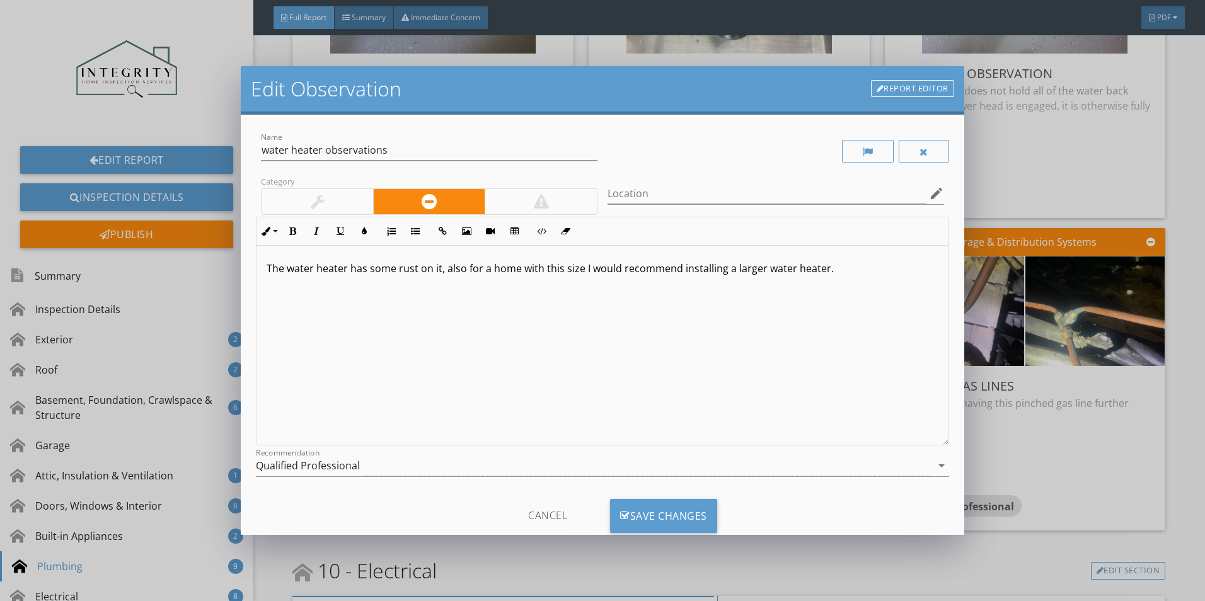
click at [312, 198] on div at bounding box center [318, 201] width 14 height 15
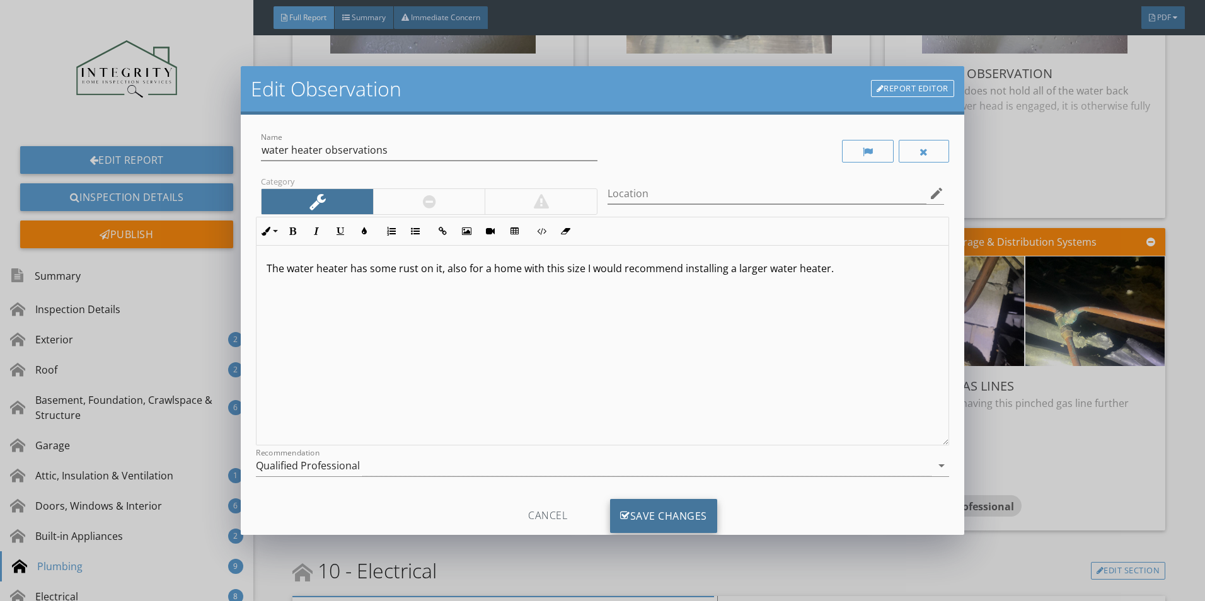
click at [684, 521] on div "Save Changes" at bounding box center [663, 516] width 107 height 34
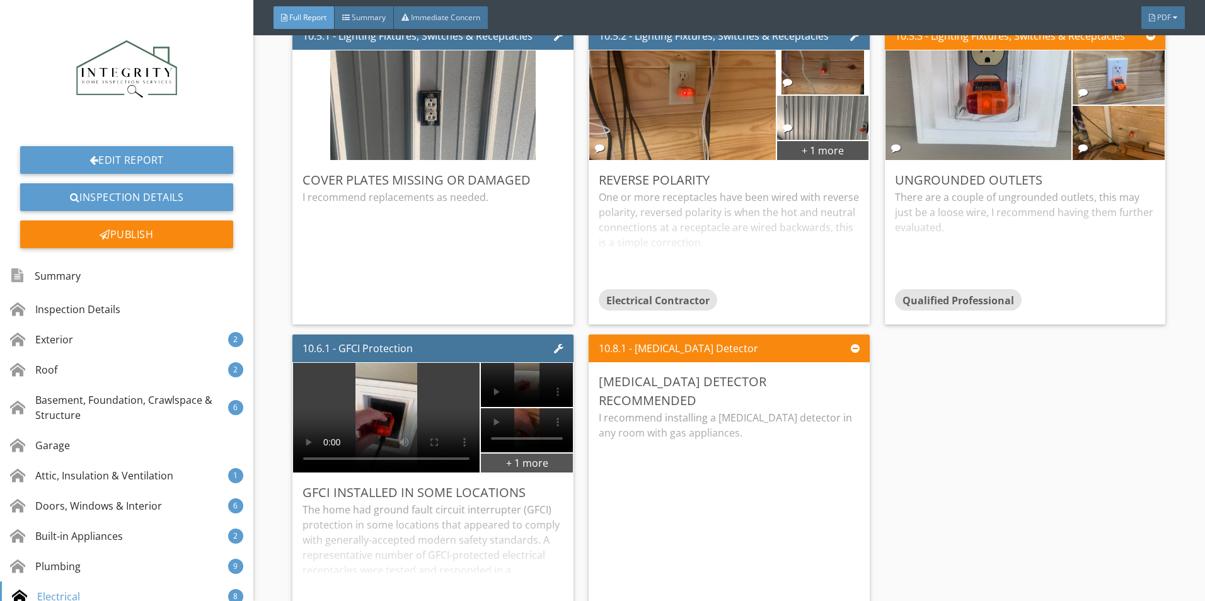
scroll to position [6617, 0]
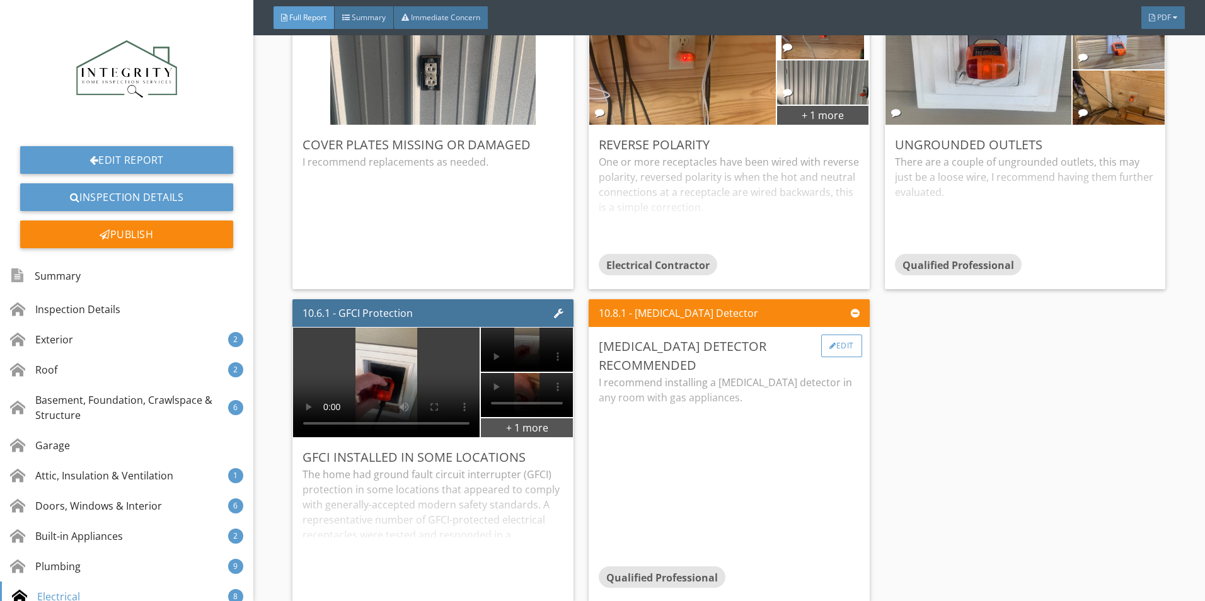
click at [844, 338] on div "Edit" at bounding box center [841, 346] width 41 height 23
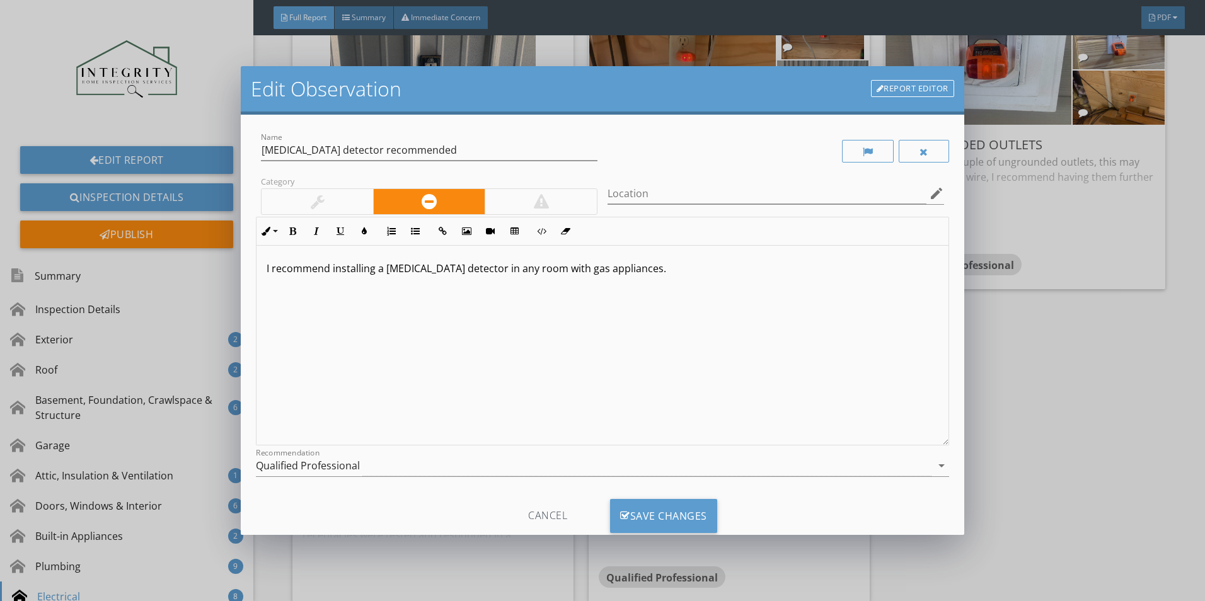
click at [338, 205] on div at bounding box center [318, 201] width 112 height 25
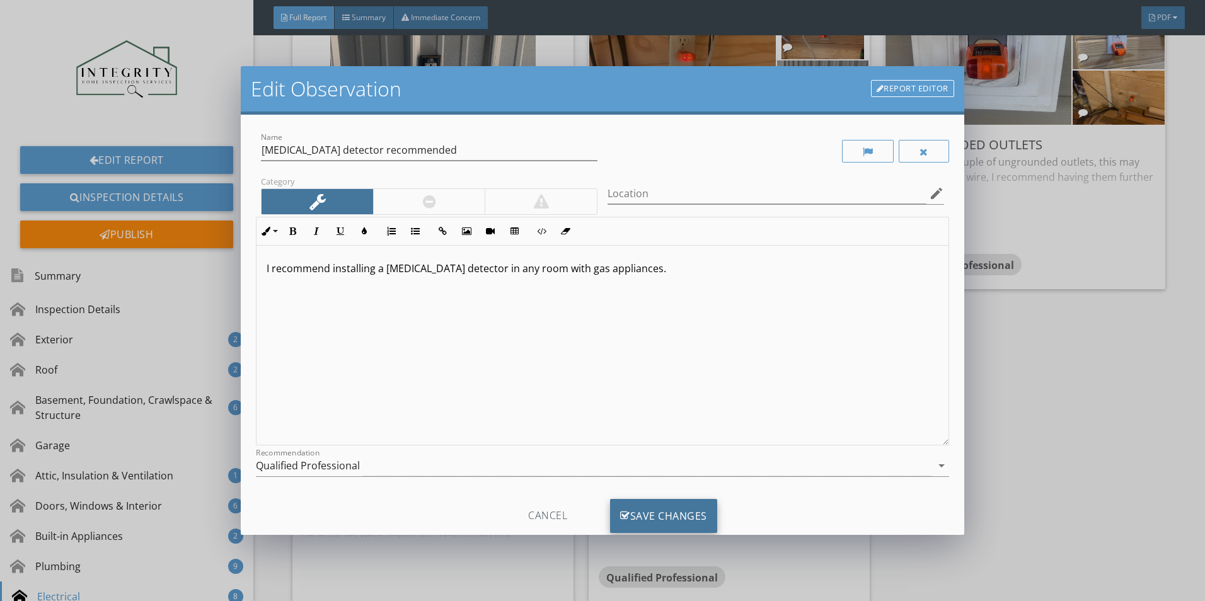
click at [710, 524] on div "Save Changes" at bounding box center [663, 516] width 107 height 34
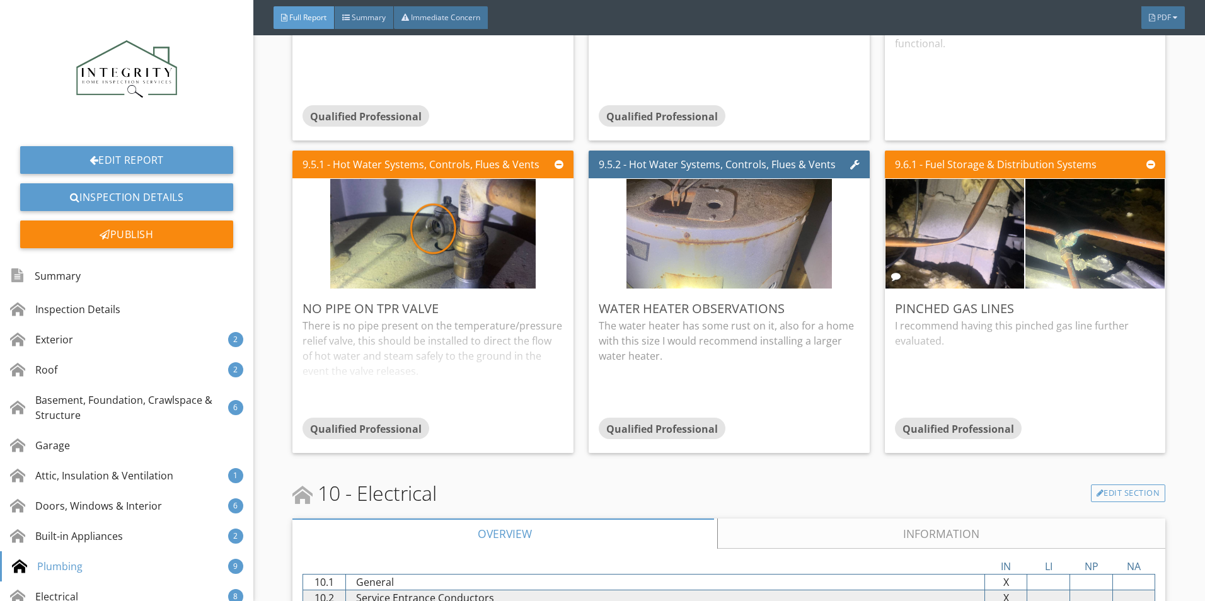
scroll to position [5322, 0]
